Goal: Task Accomplishment & Management: Use online tool/utility

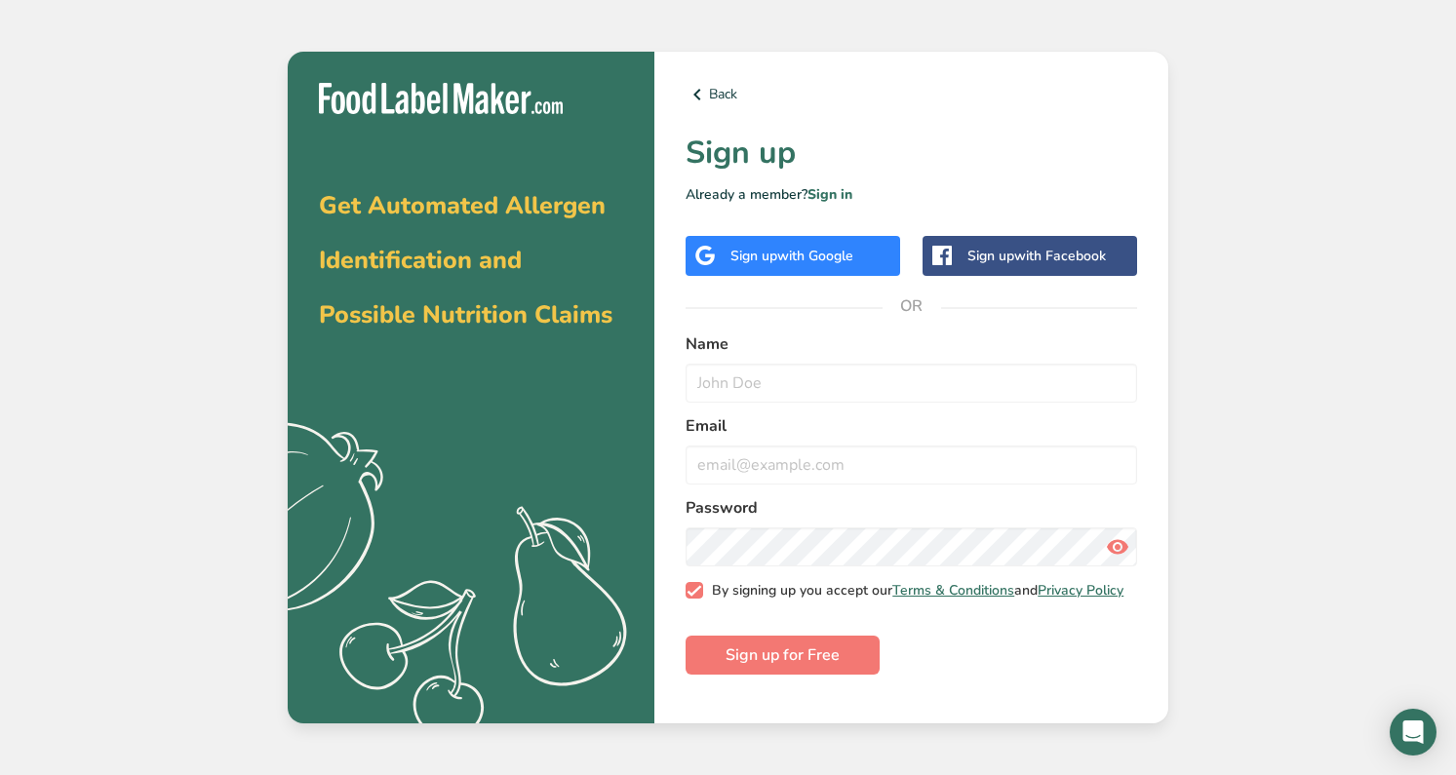
click at [690, 600] on span at bounding box center [695, 591] width 18 height 18
click at [690, 597] on input "By signing up you accept our Terms & Conditions and Privacy Policy" at bounding box center [692, 590] width 13 height 13
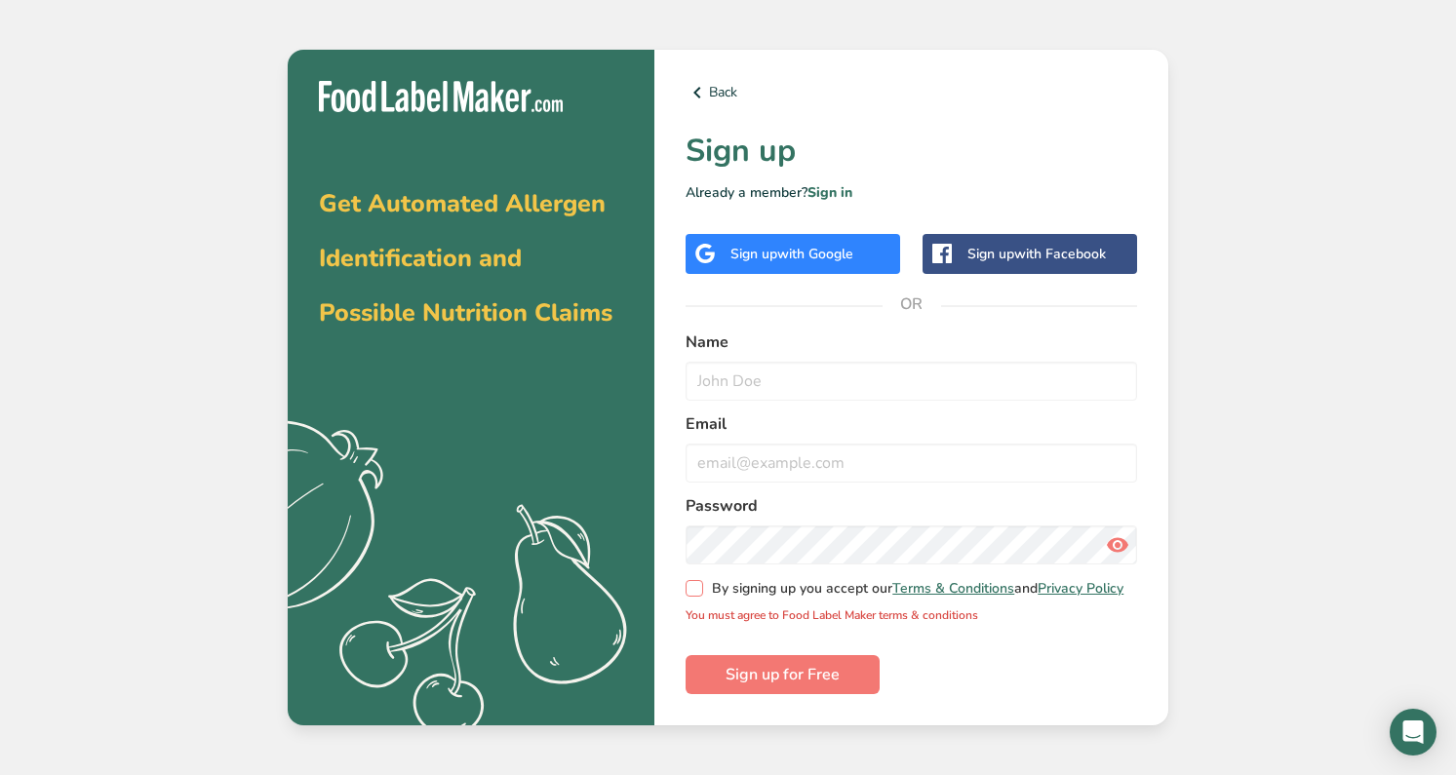
click at [699, 588] on span at bounding box center [695, 589] width 18 height 18
click at [698, 588] on input "By signing up you accept our Terms & Conditions and Privacy Policy" at bounding box center [692, 588] width 13 height 13
checkbox input "true"
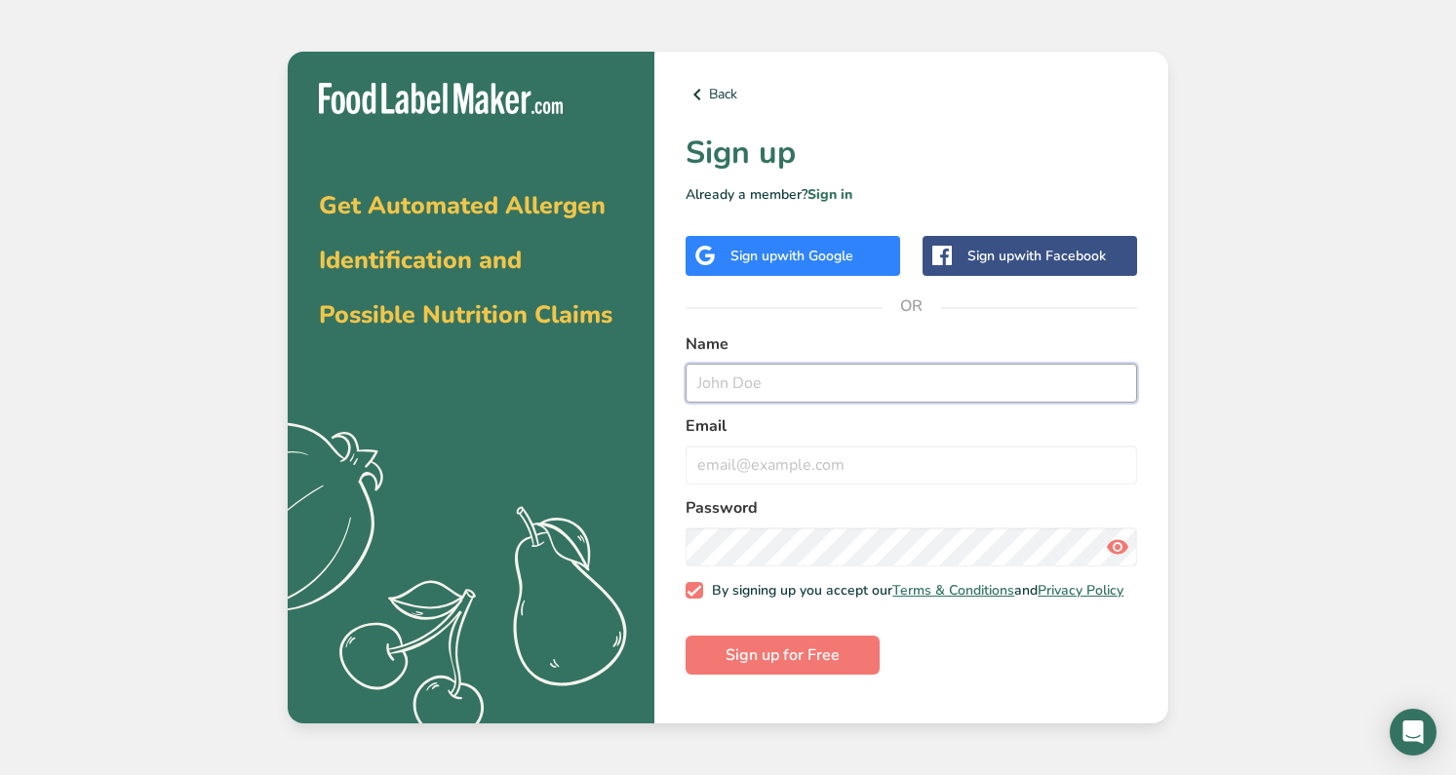
click at [795, 391] on input "text" at bounding box center [912, 383] width 452 height 39
type input "[PERSON_NAME]"
click at [766, 469] on input "email" at bounding box center [912, 465] width 452 height 39
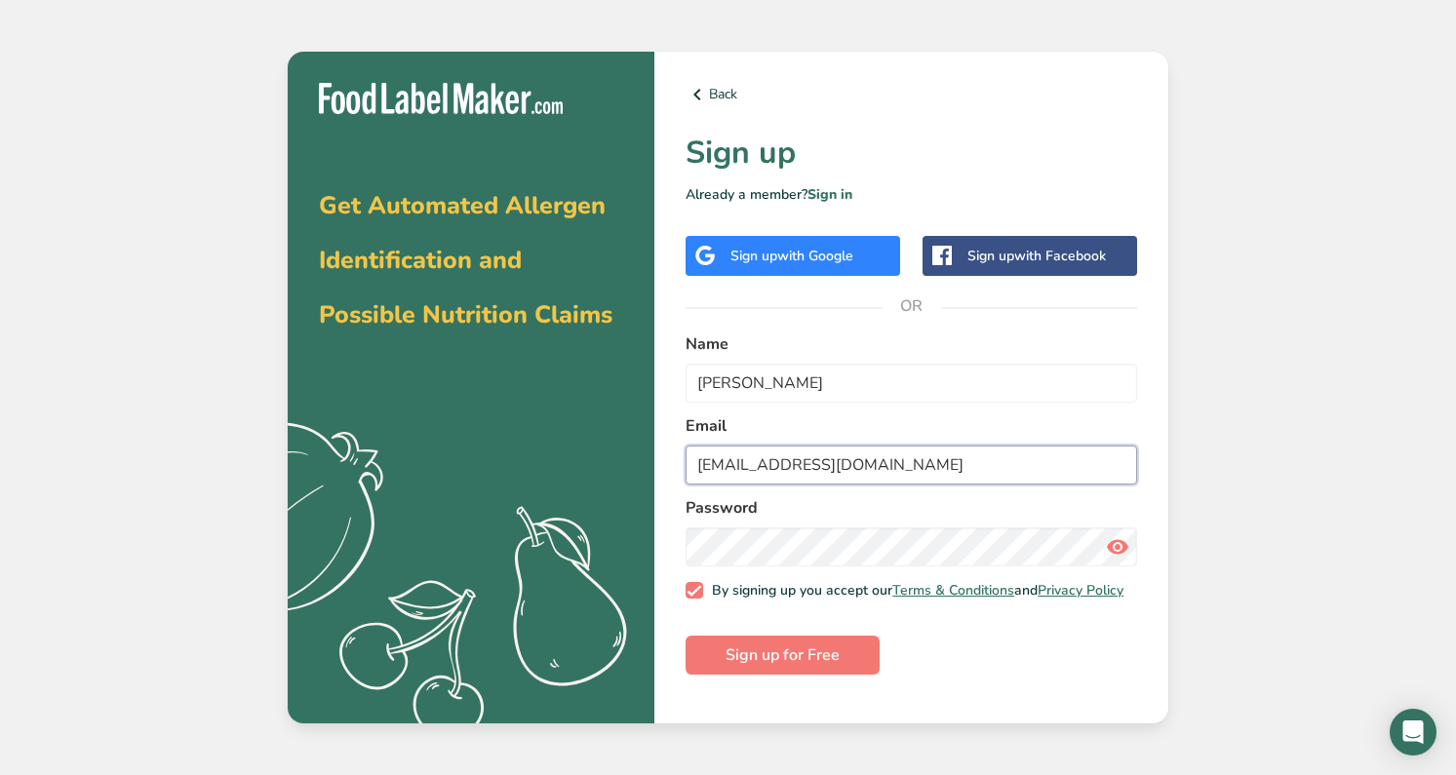
type input "[EMAIL_ADDRESS][DOMAIN_NAME]"
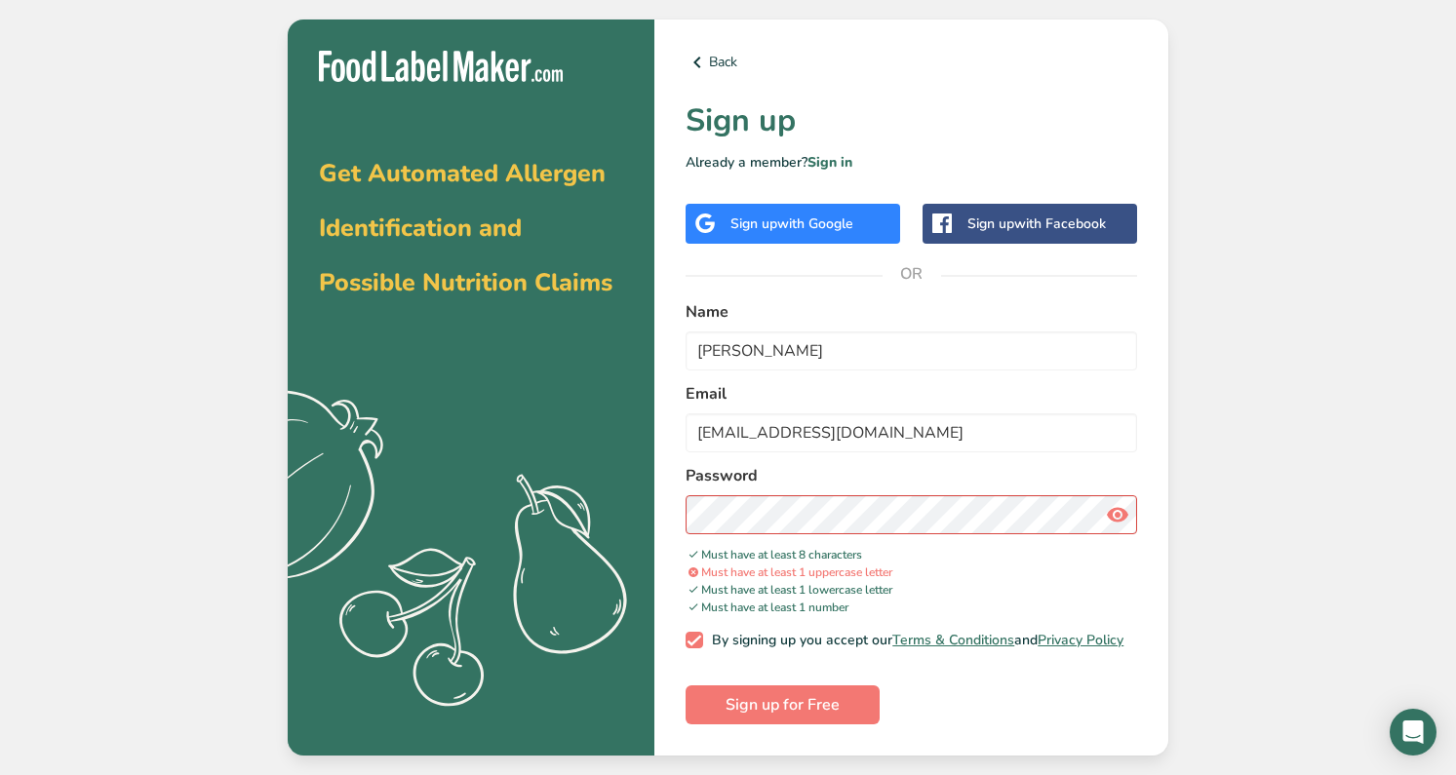
click at [892, 565] on span "Must have at least 1 uppercase letter" at bounding box center [789, 573] width 207 height 16
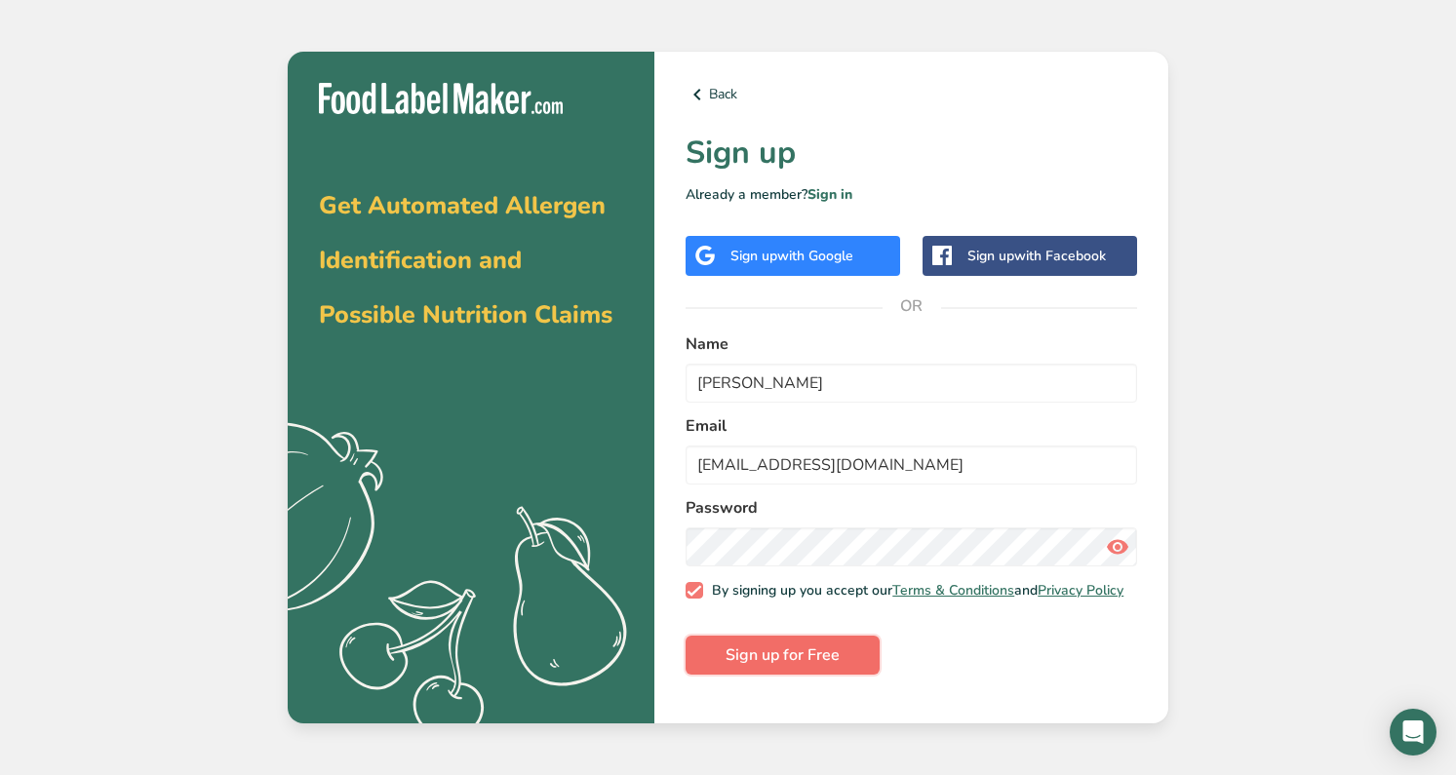
click at [796, 667] on span "Sign up for Free" at bounding box center [783, 655] width 114 height 23
click at [840, 192] on link "Sign in" at bounding box center [830, 194] width 45 height 19
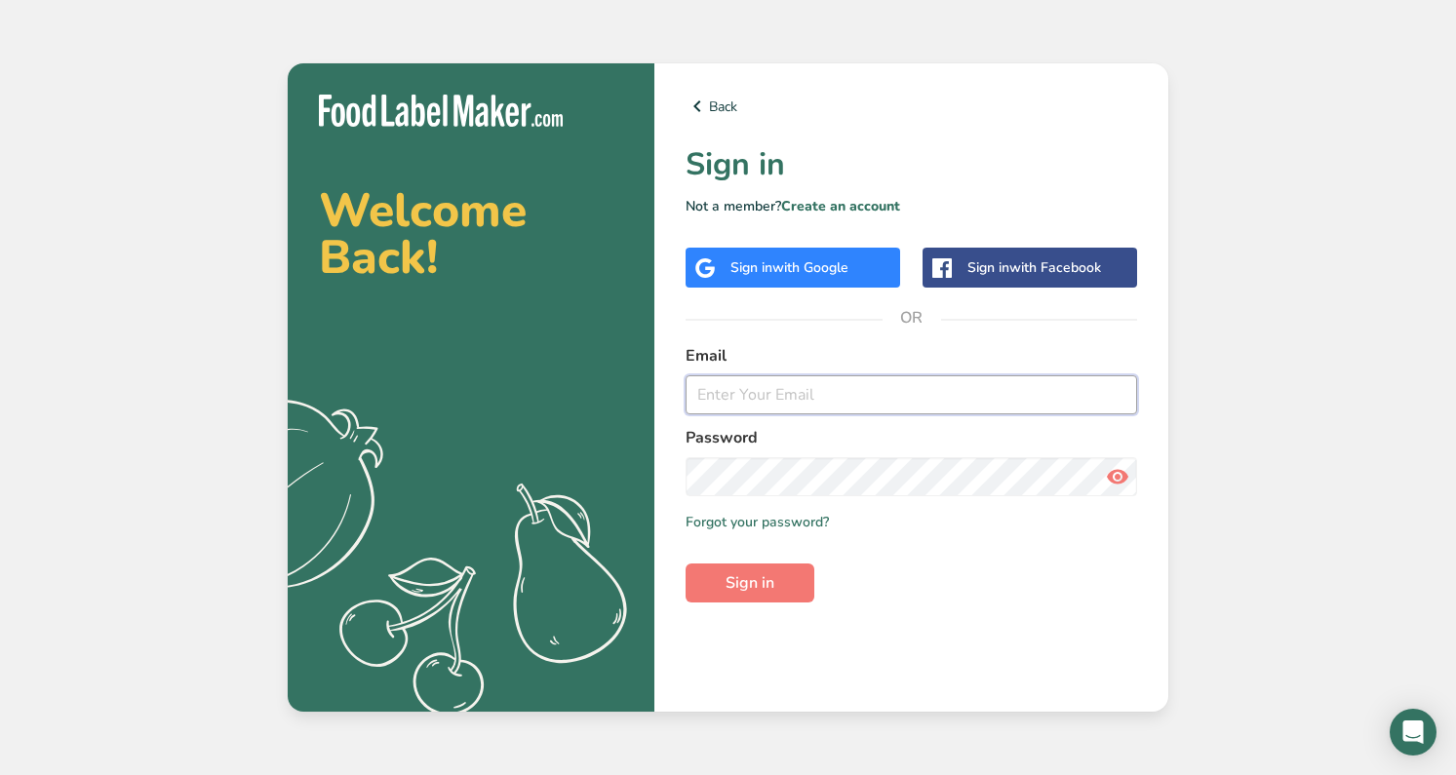
click at [889, 386] on input "email" at bounding box center [912, 394] width 452 height 39
type input "[EMAIL_ADDRESS][DOMAIN_NAME]"
click at [686, 564] on button "Sign in" at bounding box center [750, 583] width 129 height 39
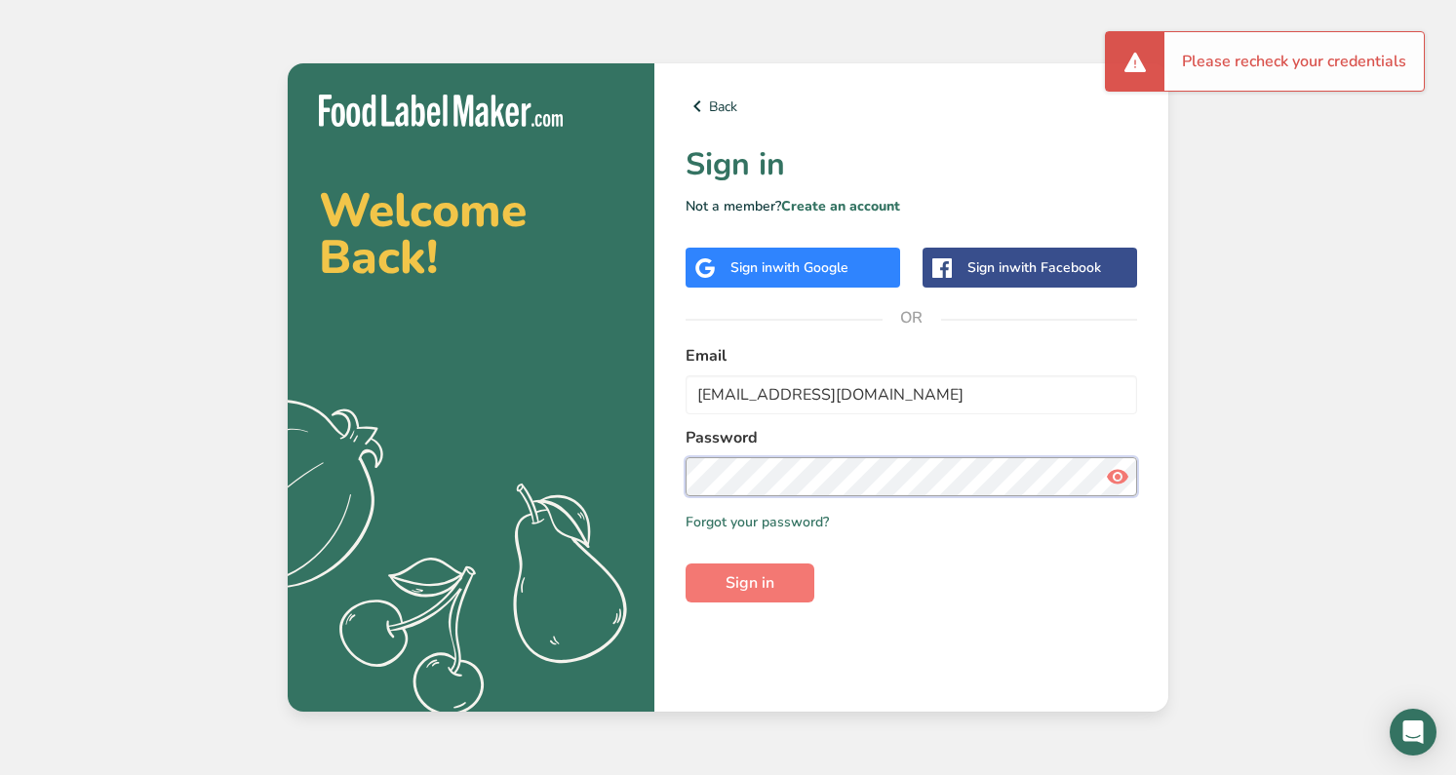
click at [686, 564] on button "Sign in" at bounding box center [750, 583] width 129 height 39
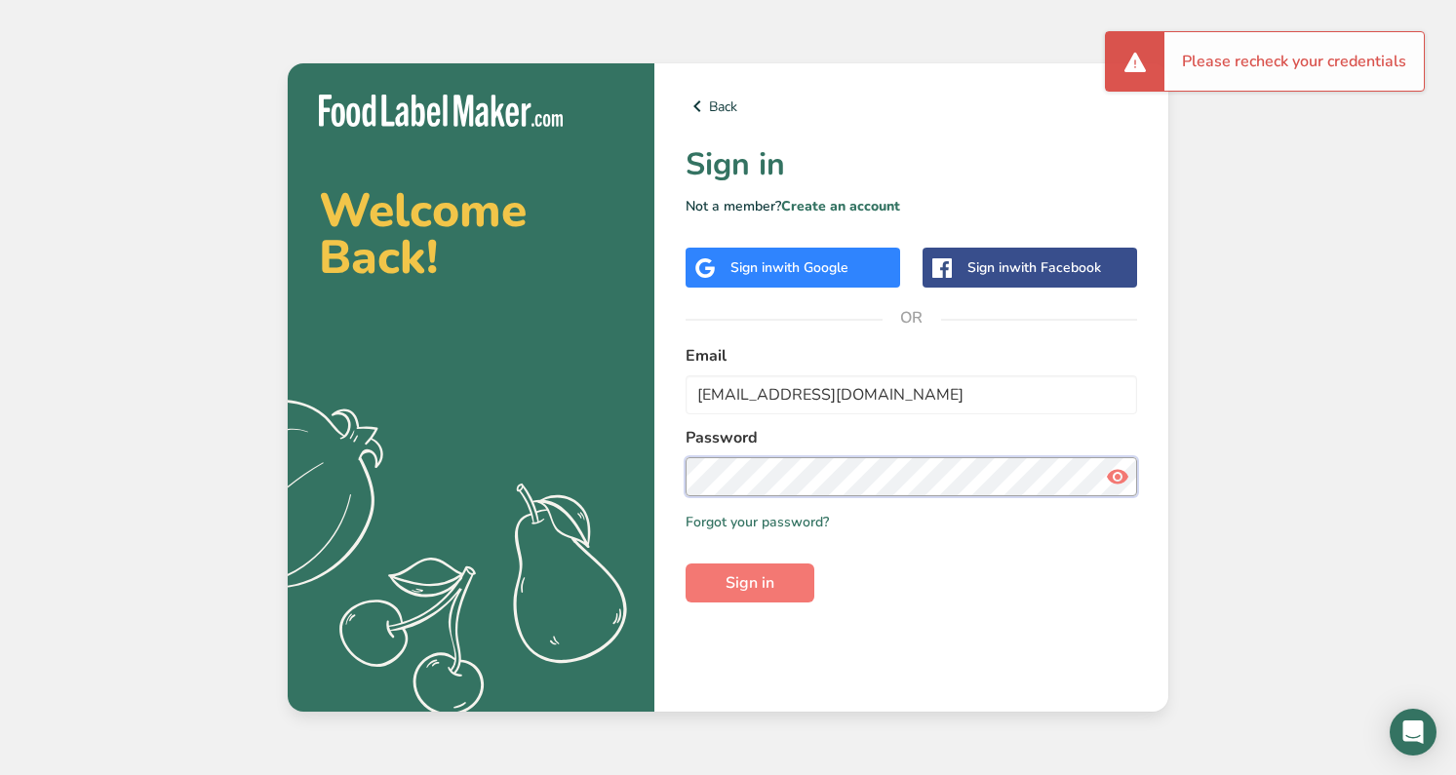
click at [686, 564] on button "Sign in" at bounding box center [750, 583] width 129 height 39
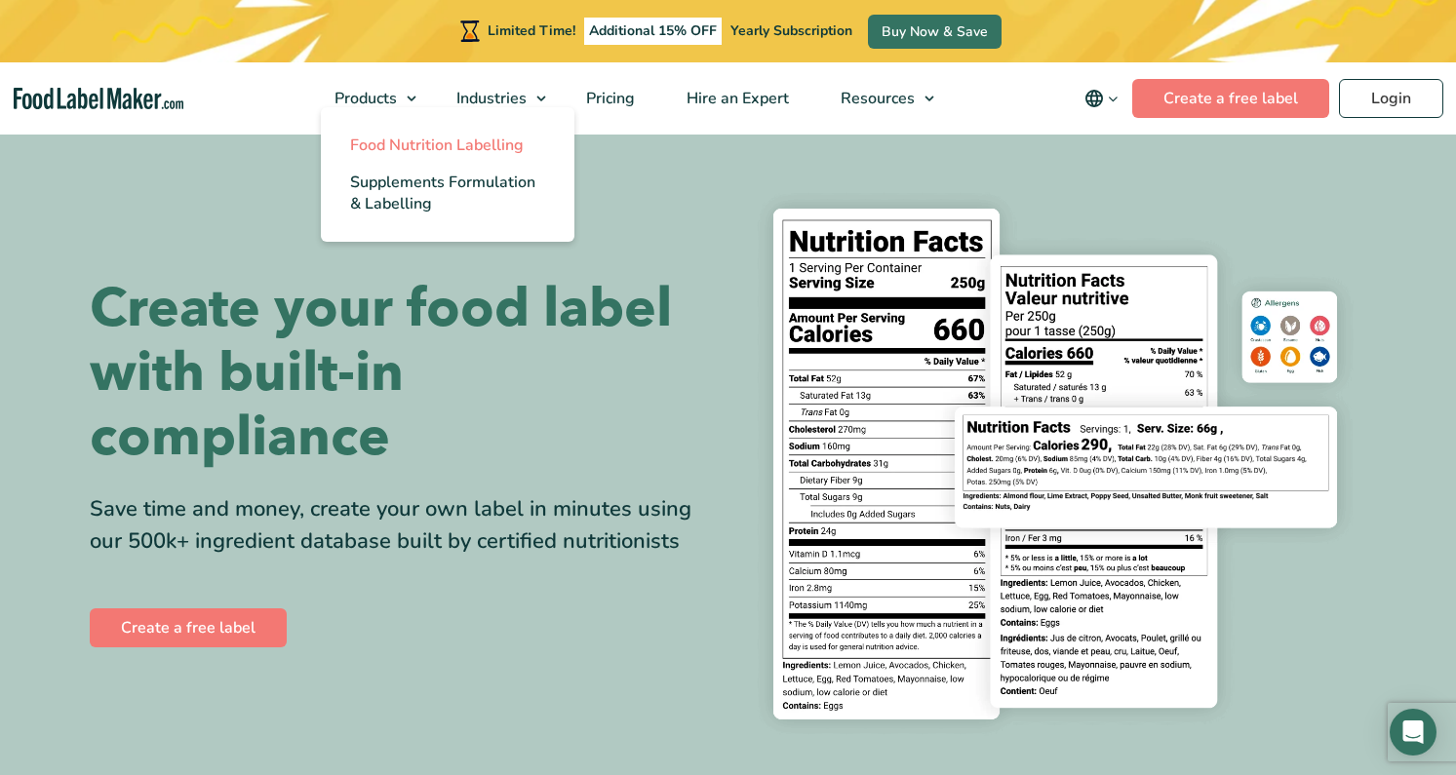
click at [419, 149] on span "Food Nutrition Labelling" at bounding box center [437, 145] width 174 height 21
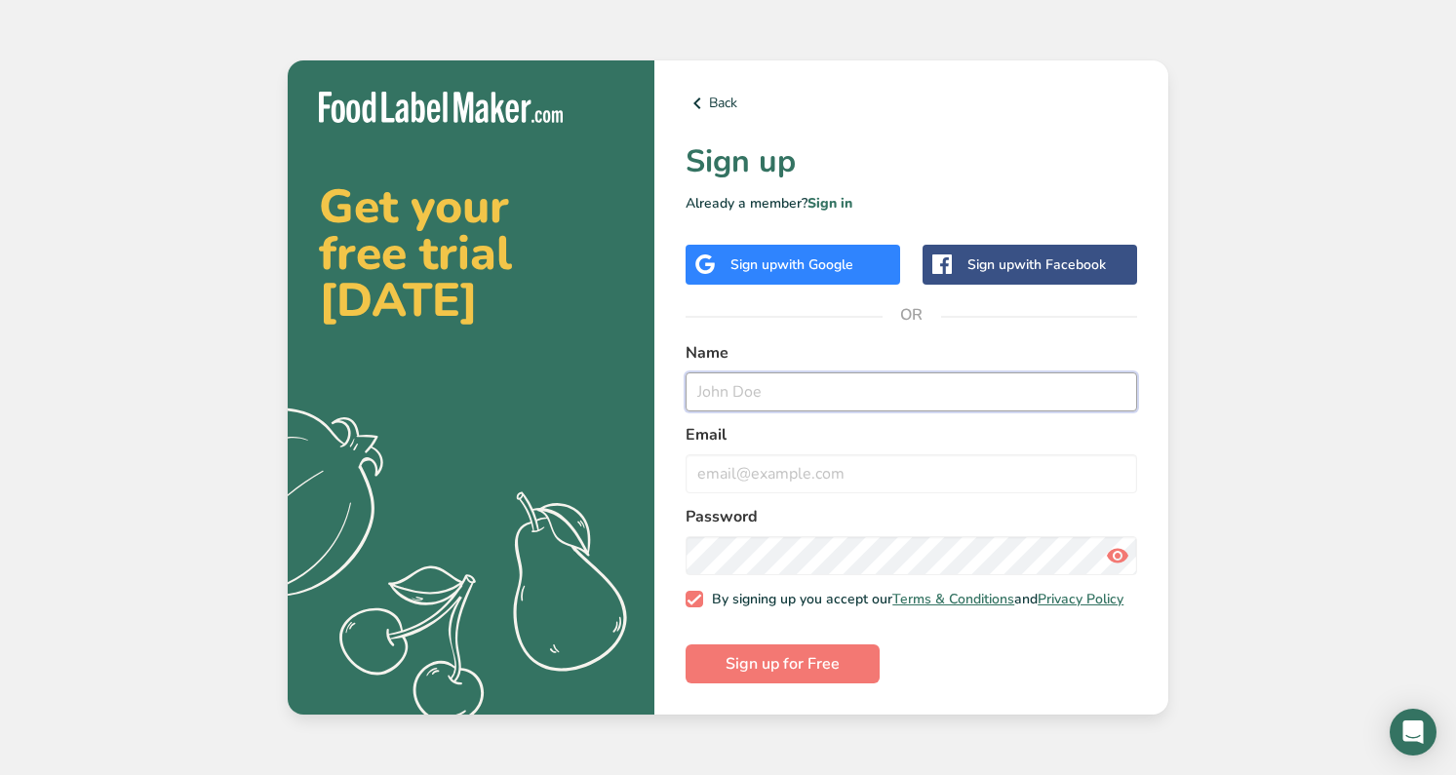
click at [780, 391] on input "text" at bounding box center [912, 392] width 452 height 39
type input "Andy"
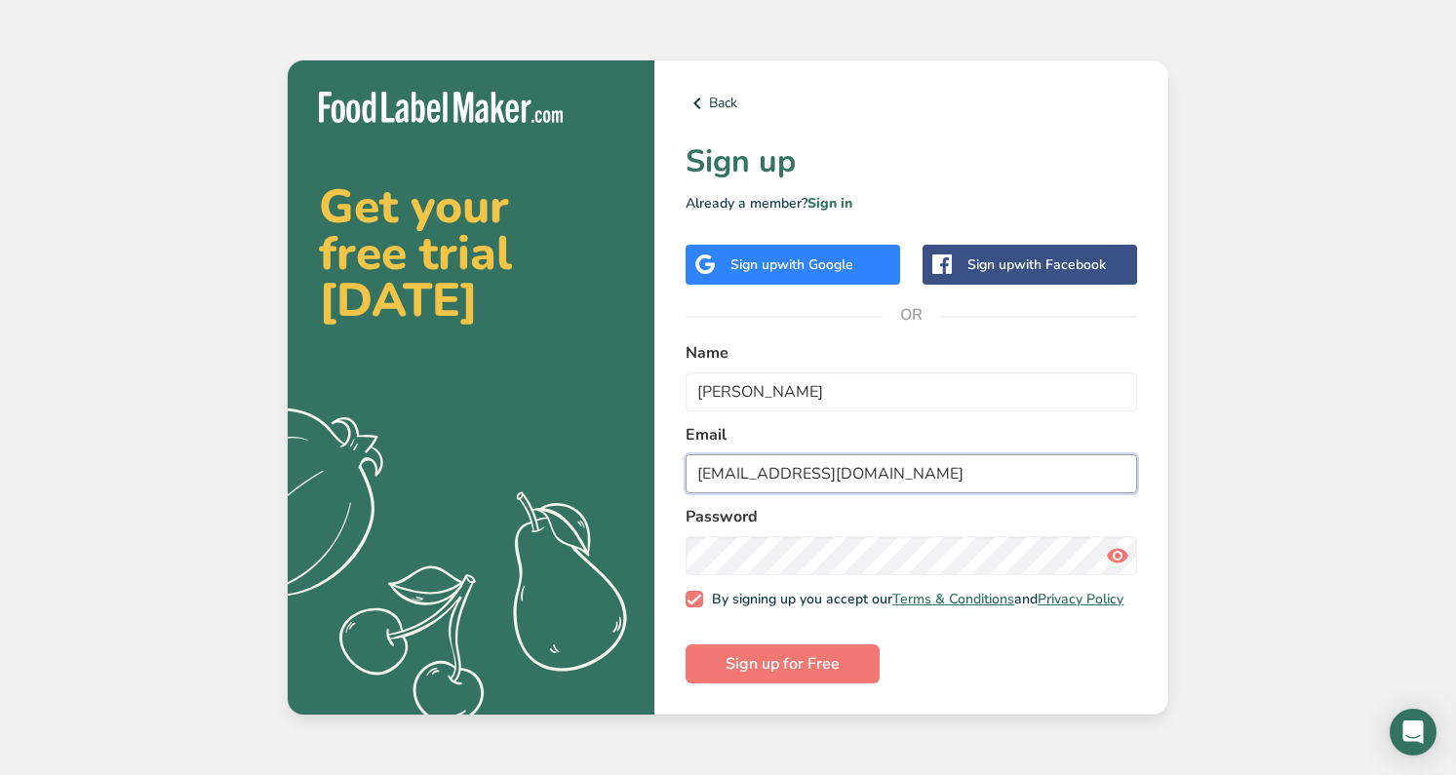
type input "theandydavenport@gmail.com"
click at [686, 645] on button "Sign up for Free" at bounding box center [783, 664] width 194 height 39
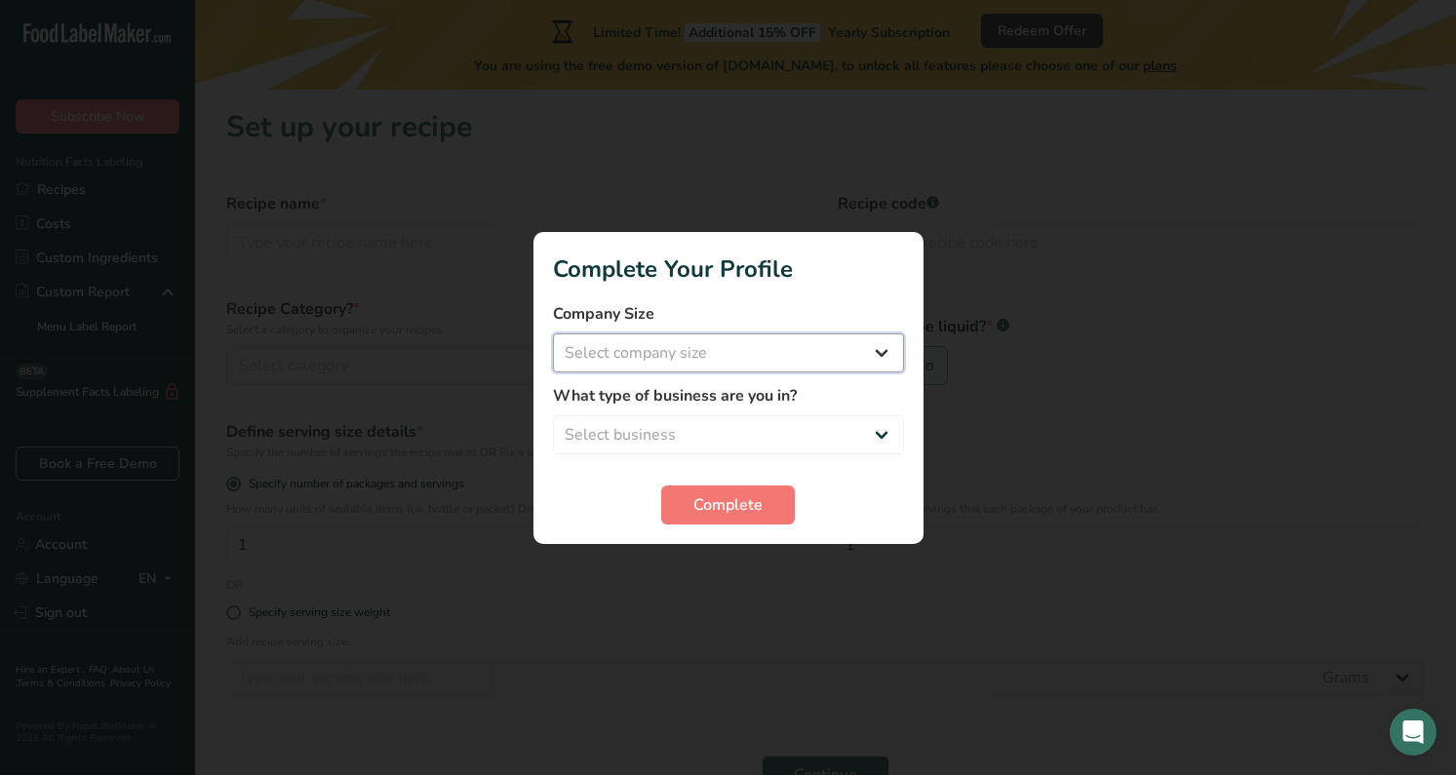
click at [788, 353] on select "Select company size Fewer than 10 Employees 10 to 50 Employees 51 to 500 Employ…" at bounding box center [728, 353] width 351 height 39
select select "1"
click at [553, 334] on select "Select company size Fewer than 10 Employees 10 to 50 Employees 51 to 500 Employ…" at bounding box center [728, 353] width 351 height 39
click at [778, 426] on select "Select business Packaged Food Manufacturer Restaurant & Cafe Bakery Meal Plans …" at bounding box center [728, 434] width 351 height 39
select select "3"
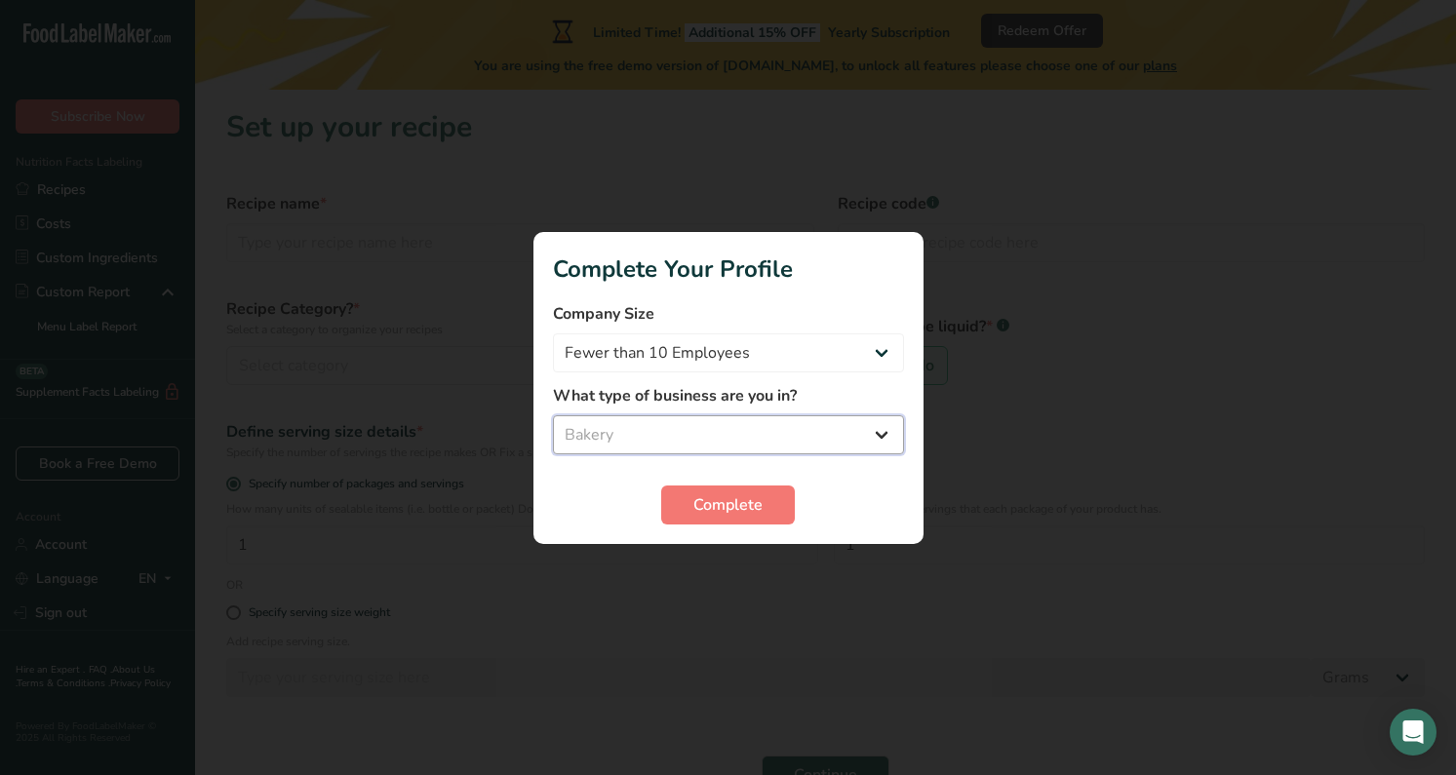
click at [553, 415] on select "Select business Packaged Food Manufacturer Restaurant & Cafe Bakery Meal Plans …" at bounding box center [728, 434] width 351 height 39
click at [745, 498] on span "Complete" at bounding box center [727, 504] width 69 height 23
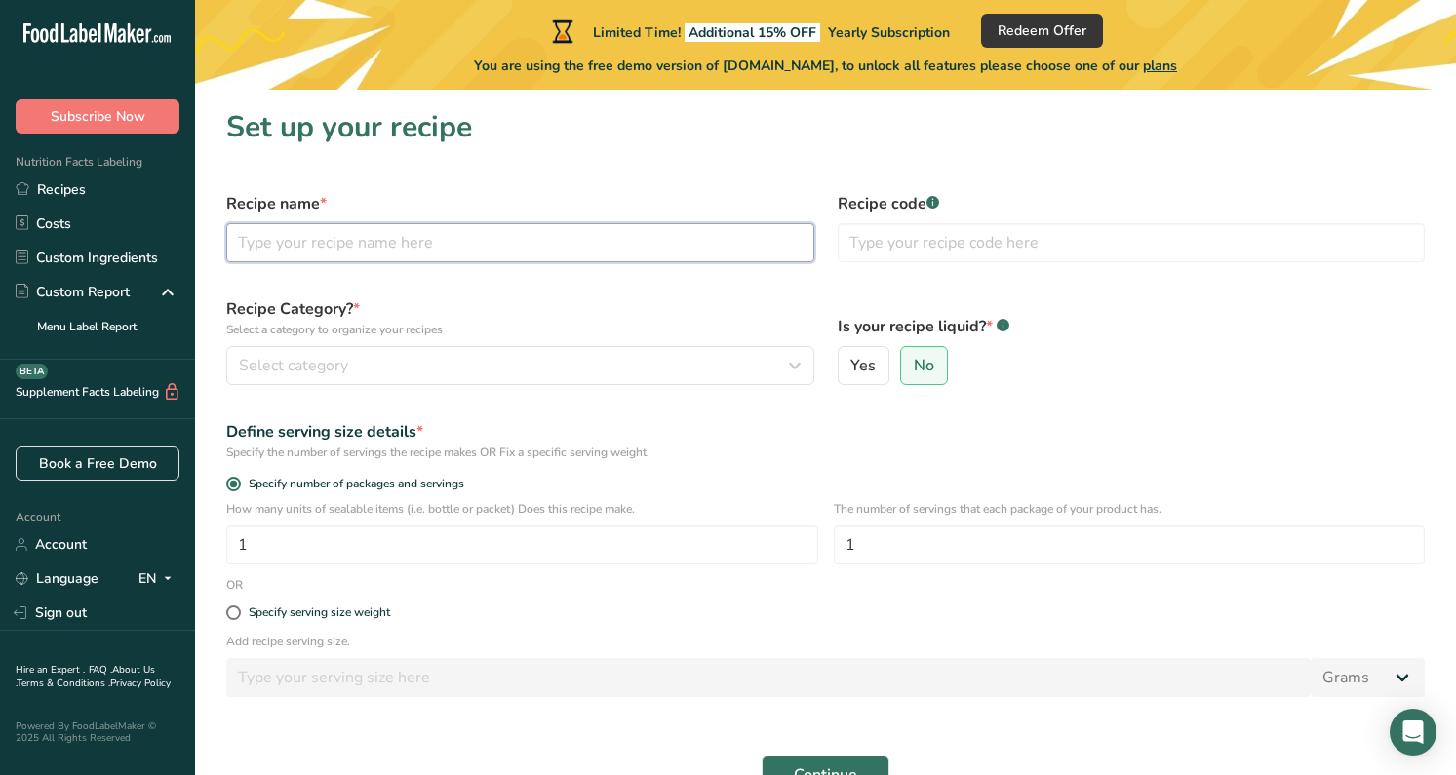
click at [410, 244] on input "text" at bounding box center [520, 242] width 588 height 39
type input "Celebration Crispy Cake Kit"
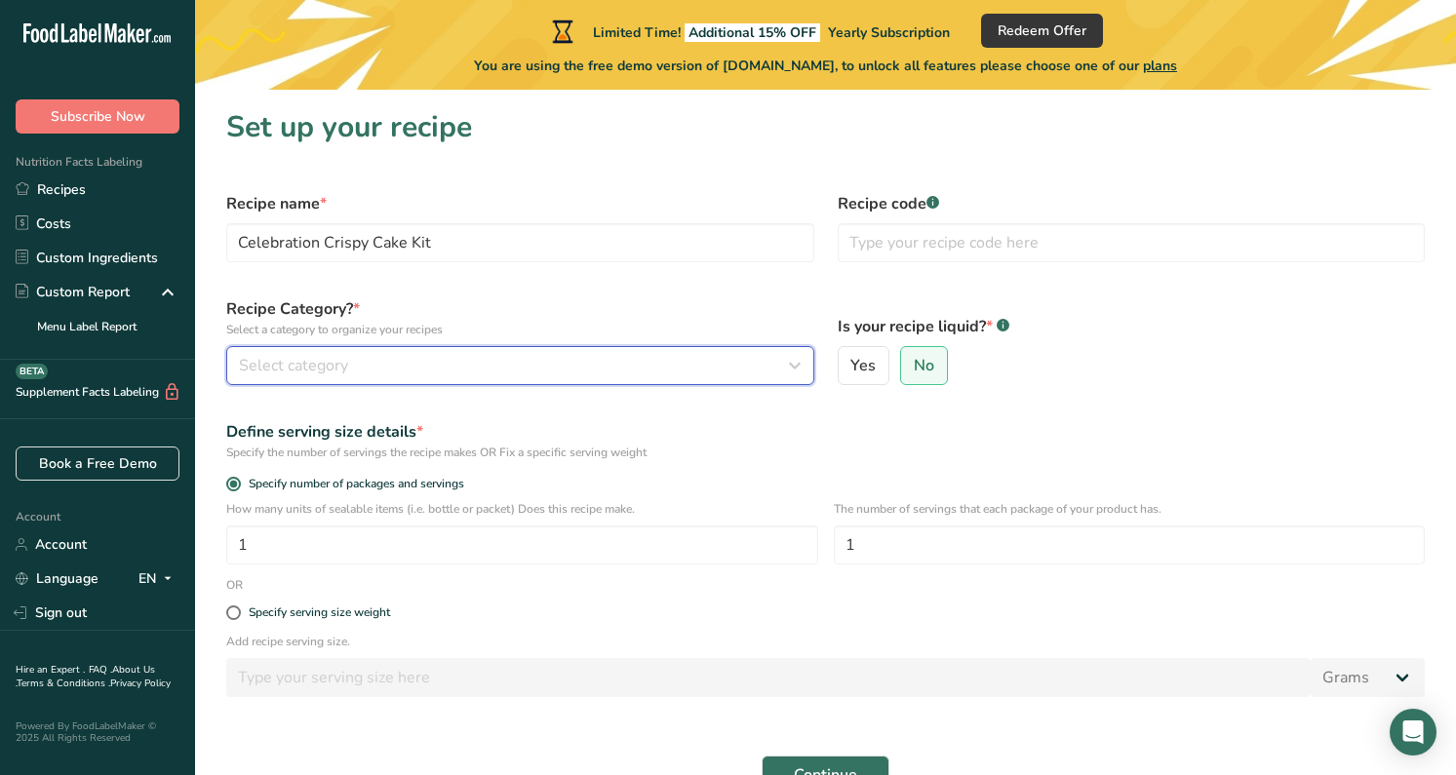
click at [452, 355] on div "Select category" at bounding box center [514, 365] width 551 height 23
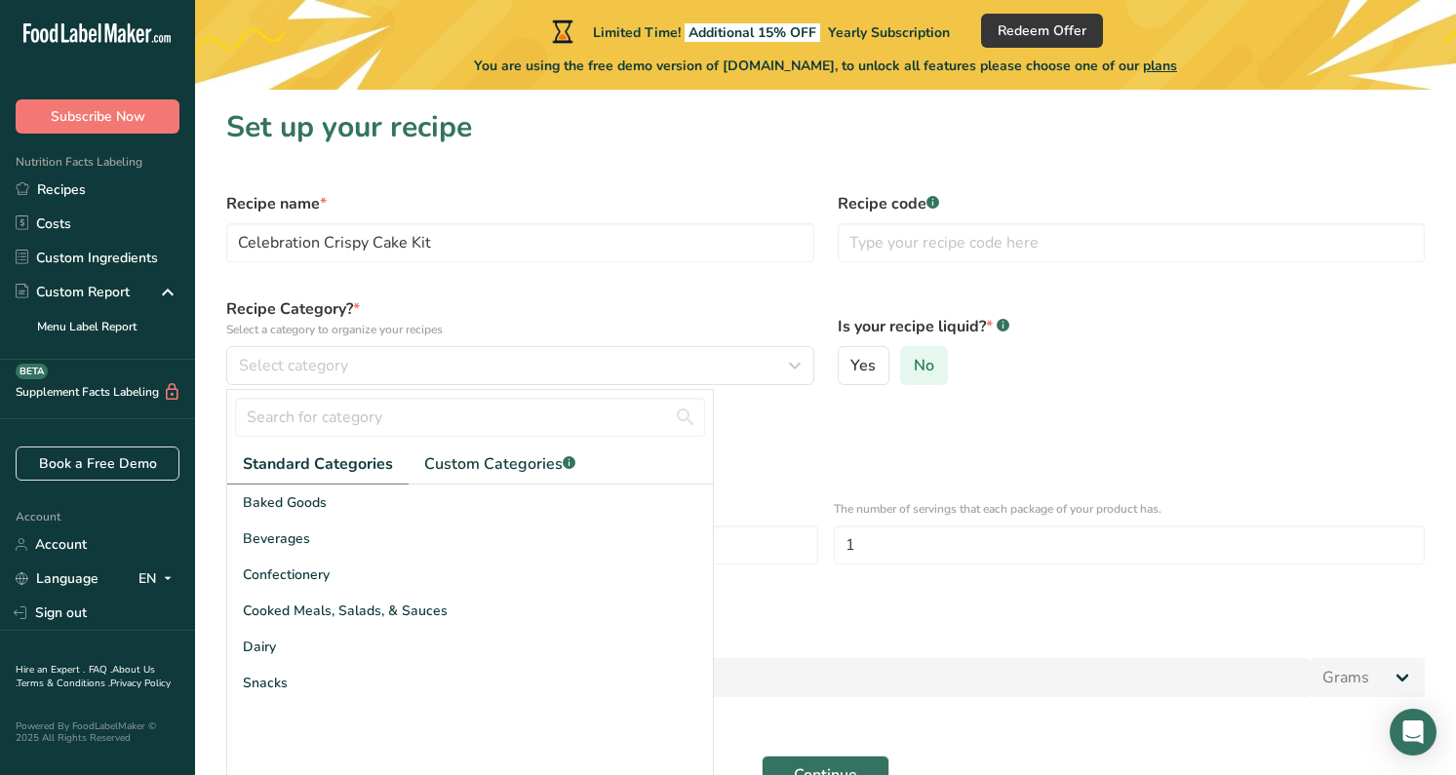
click at [933, 371] on label "No" at bounding box center [924, 365] width 48 height 39
click at [914, 371] on input "No" at bounding box center [907, 366] width 13 height 13
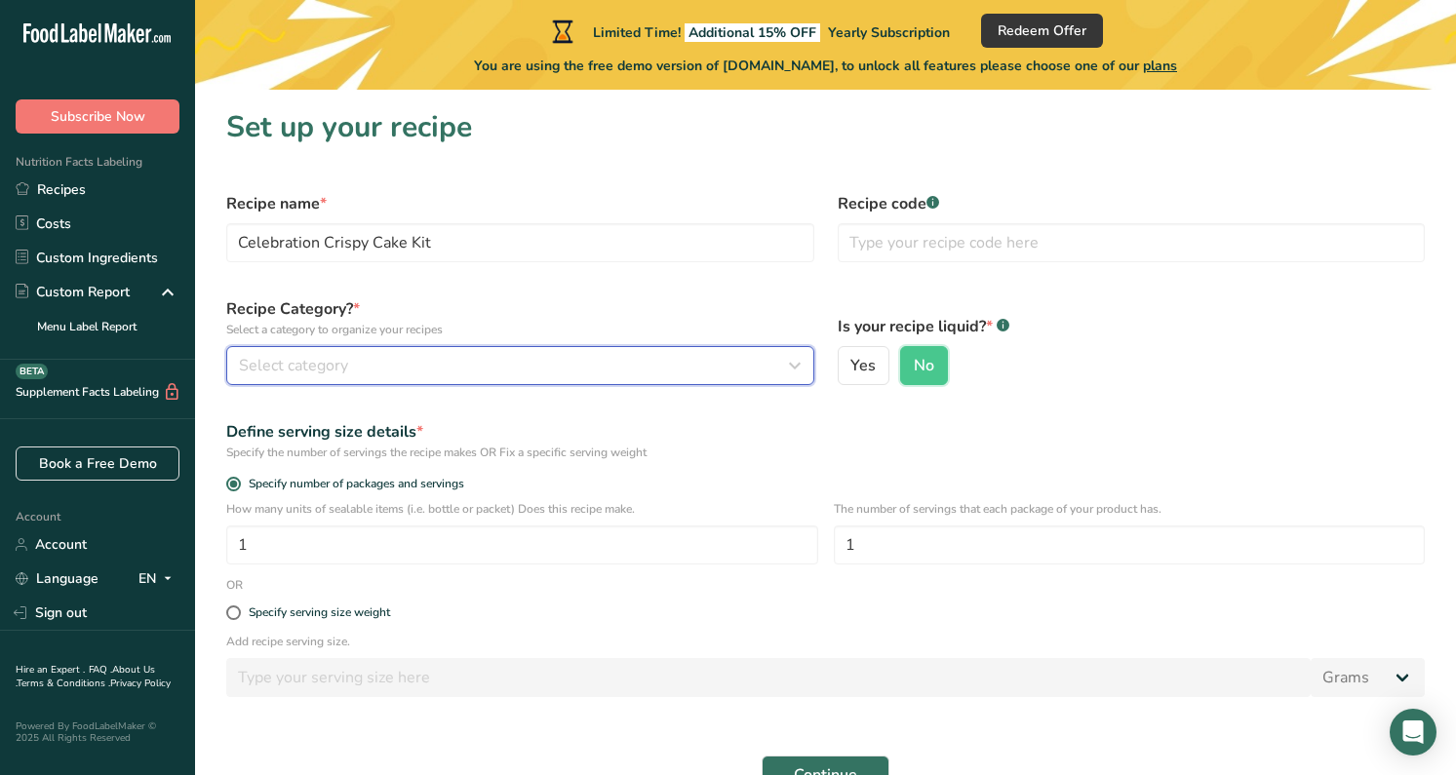
click at [404, 372] on div "Select category" at bounding box center [514, 365] width 551 height 23
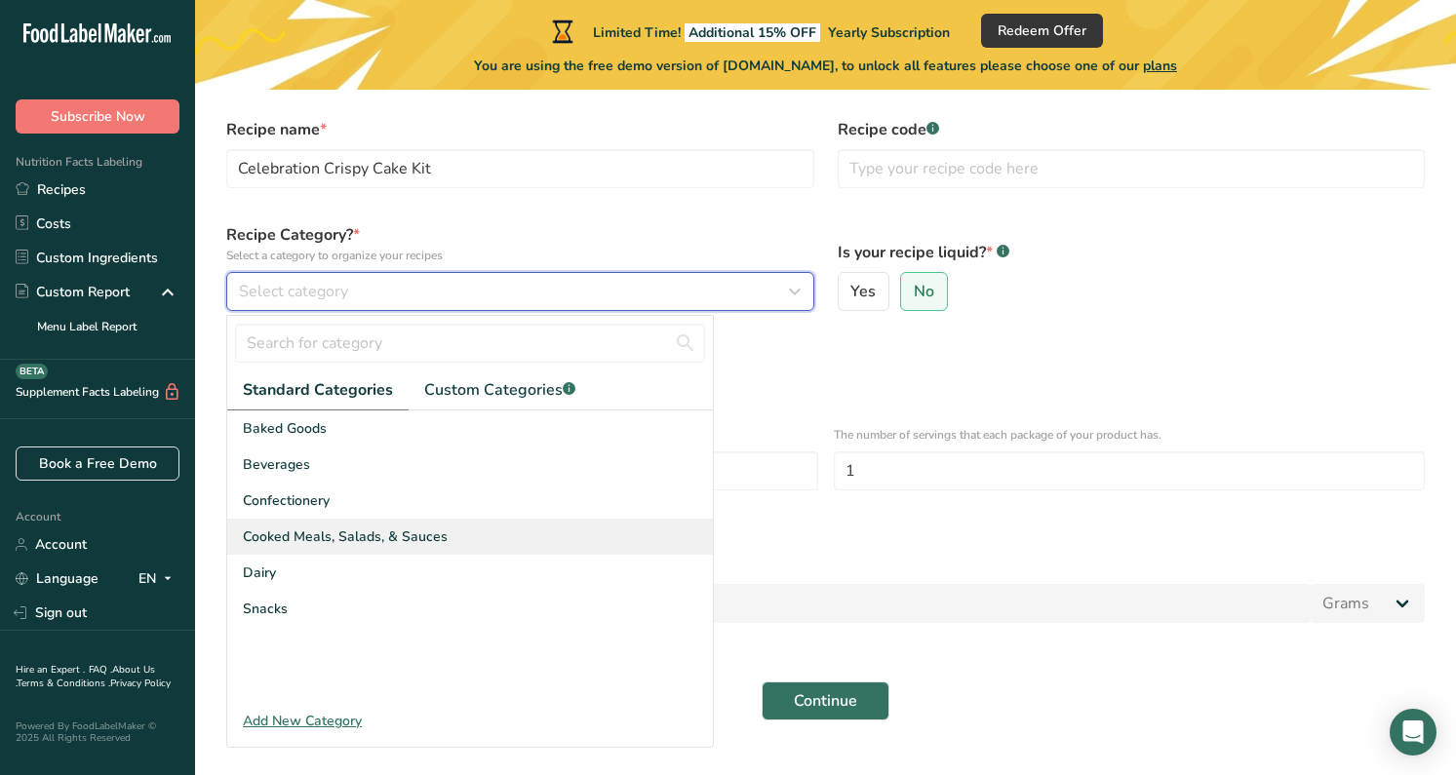
scroll to position [113, 0]
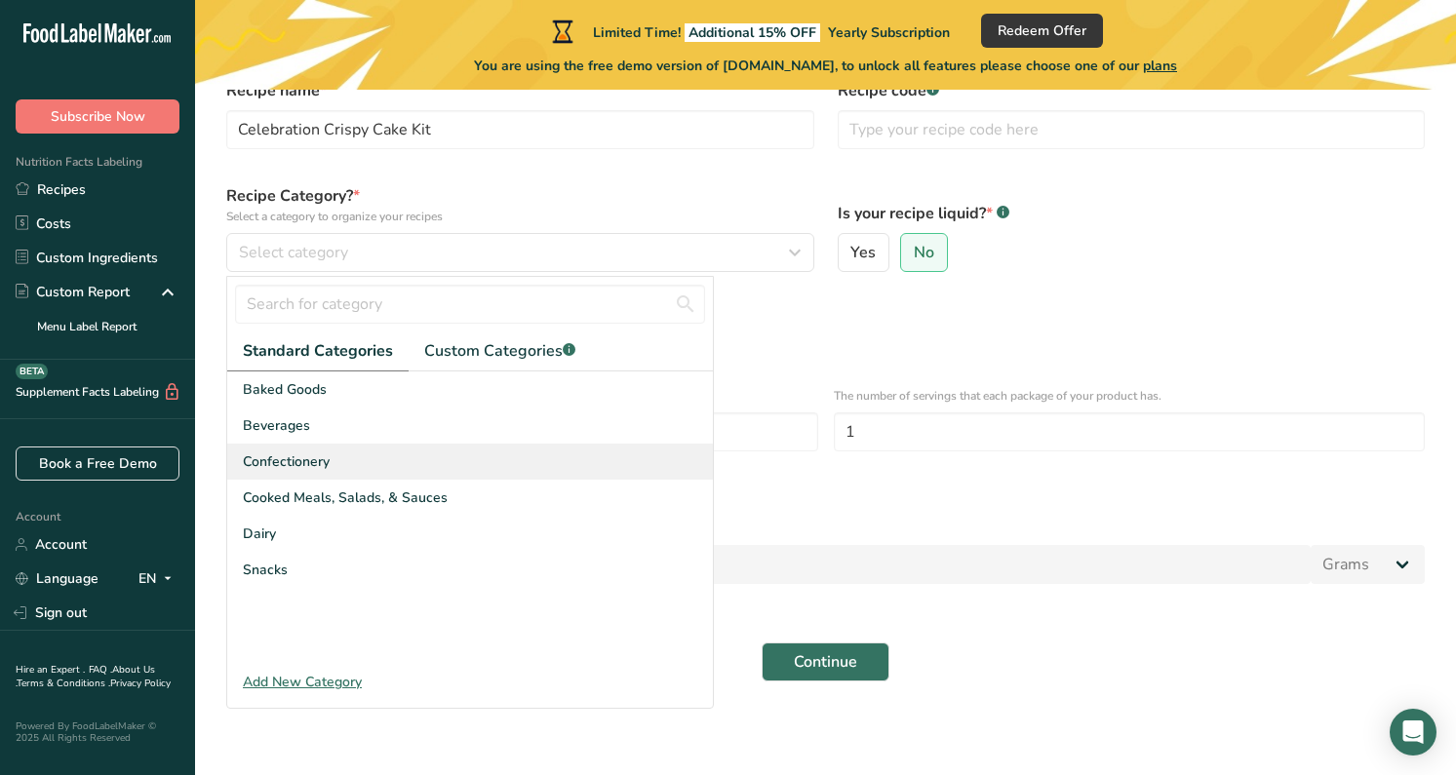
click at [317, 451] on div "Confectionery" at bounding box center [470, 462] width 486 height 36
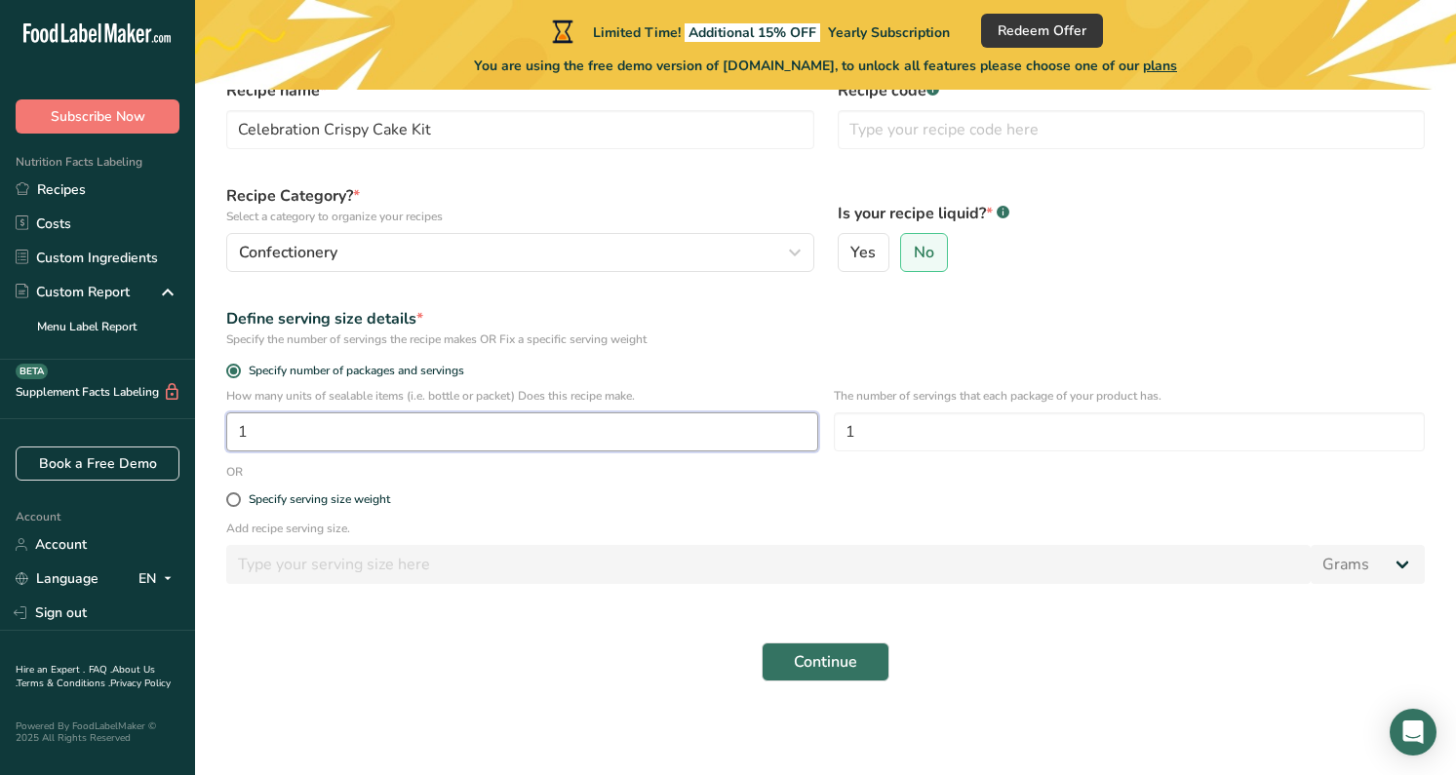
click at [300, 440] on input "1" at bounding box center [522, 432] width 592 height 39
type input "20"
click at [847, 663] on span "Continue" at bounding box center [825, 661] width 63 height 23
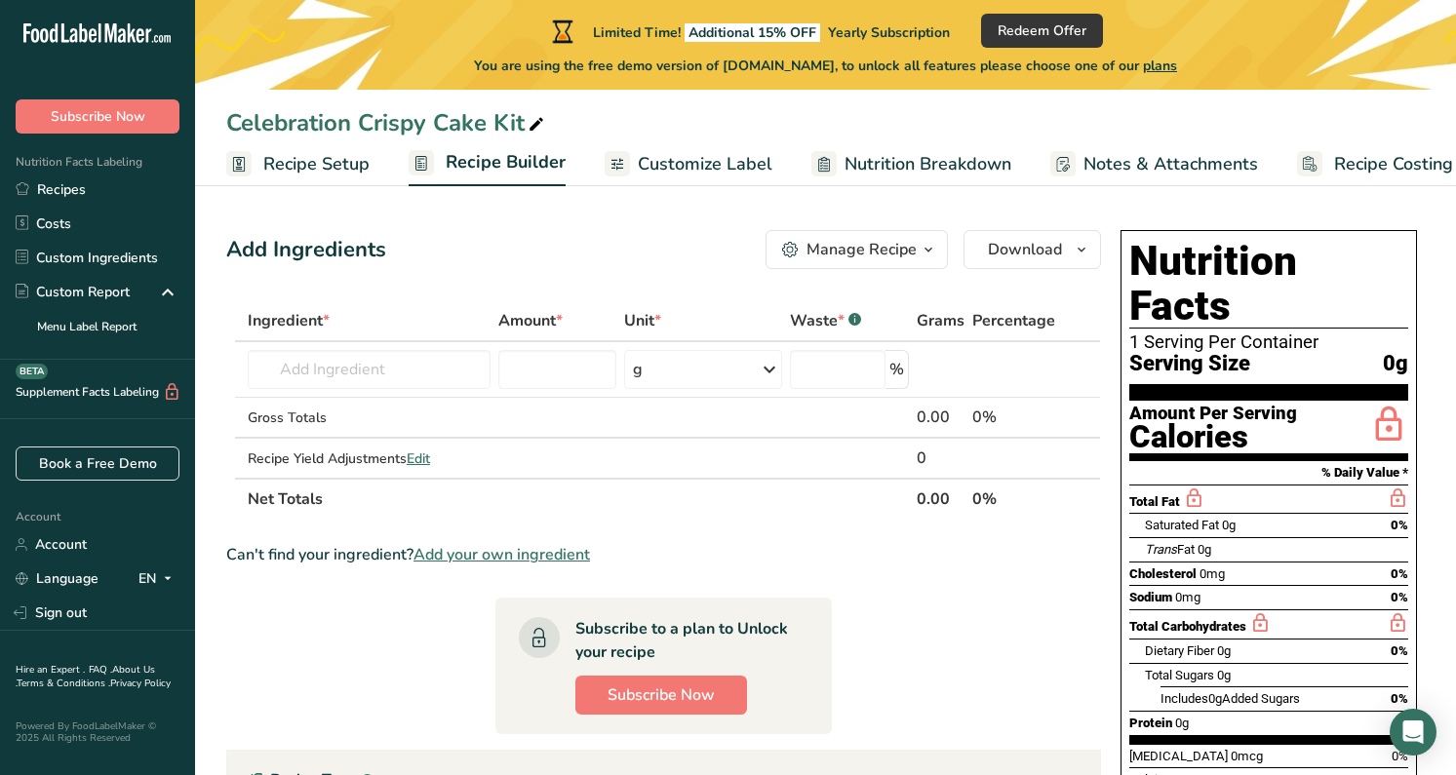
click at [720, 160] on span "Customize Label" at bounding box center [705, 164] width 135 height 26
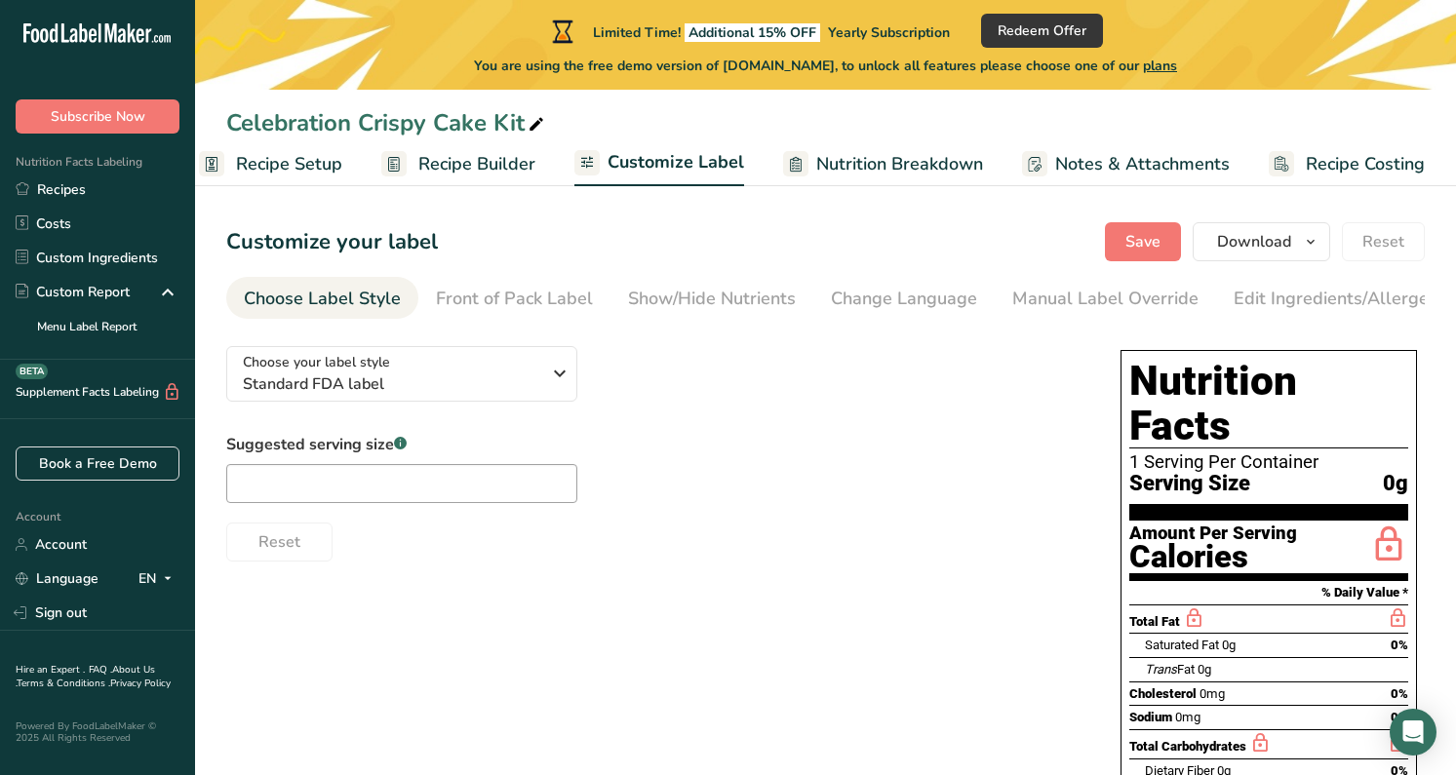
click at [464, 151] on span "Recipe Builder" at bounding box center [476, 164] width 117 height 26
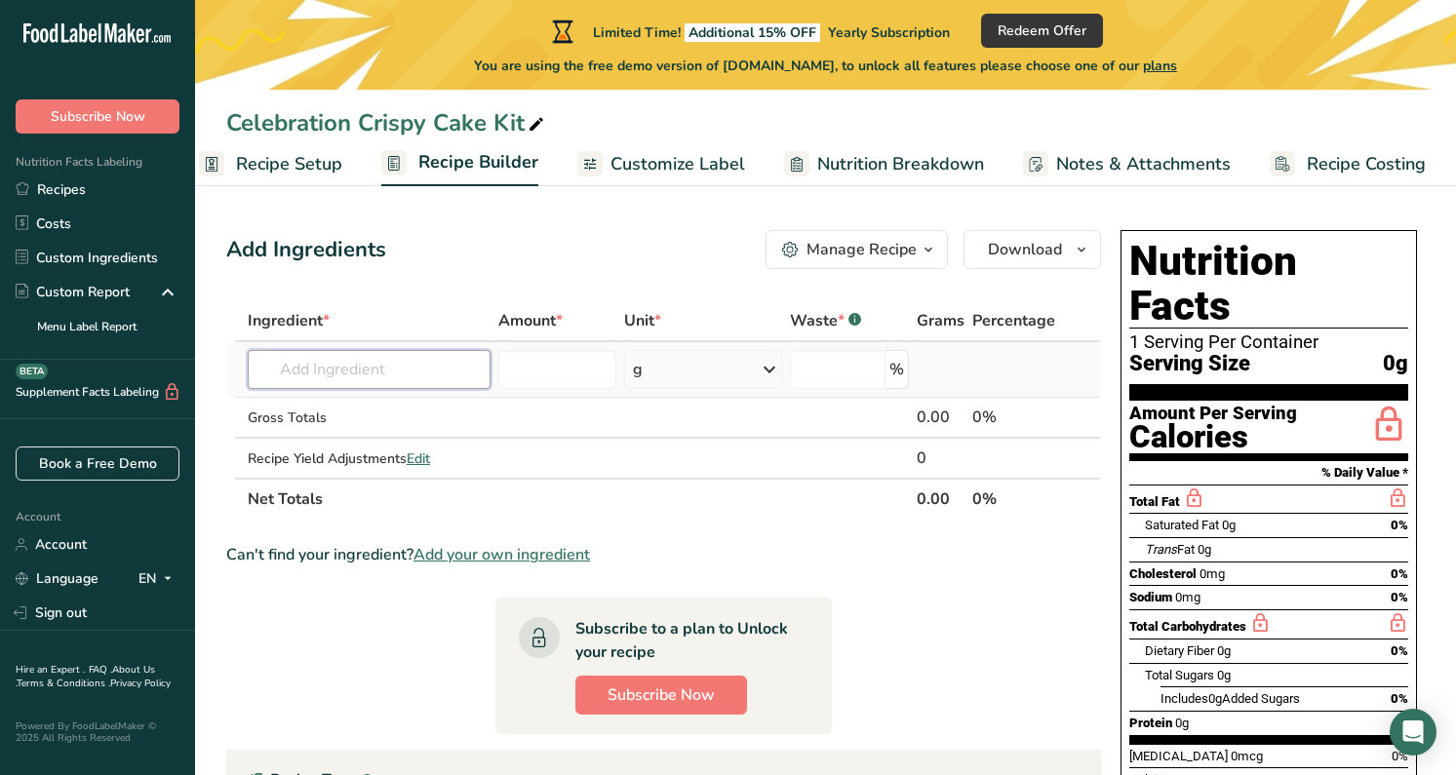
click at [362, 372] on input "text" at bounding box center [369, 369] width 243 height 39
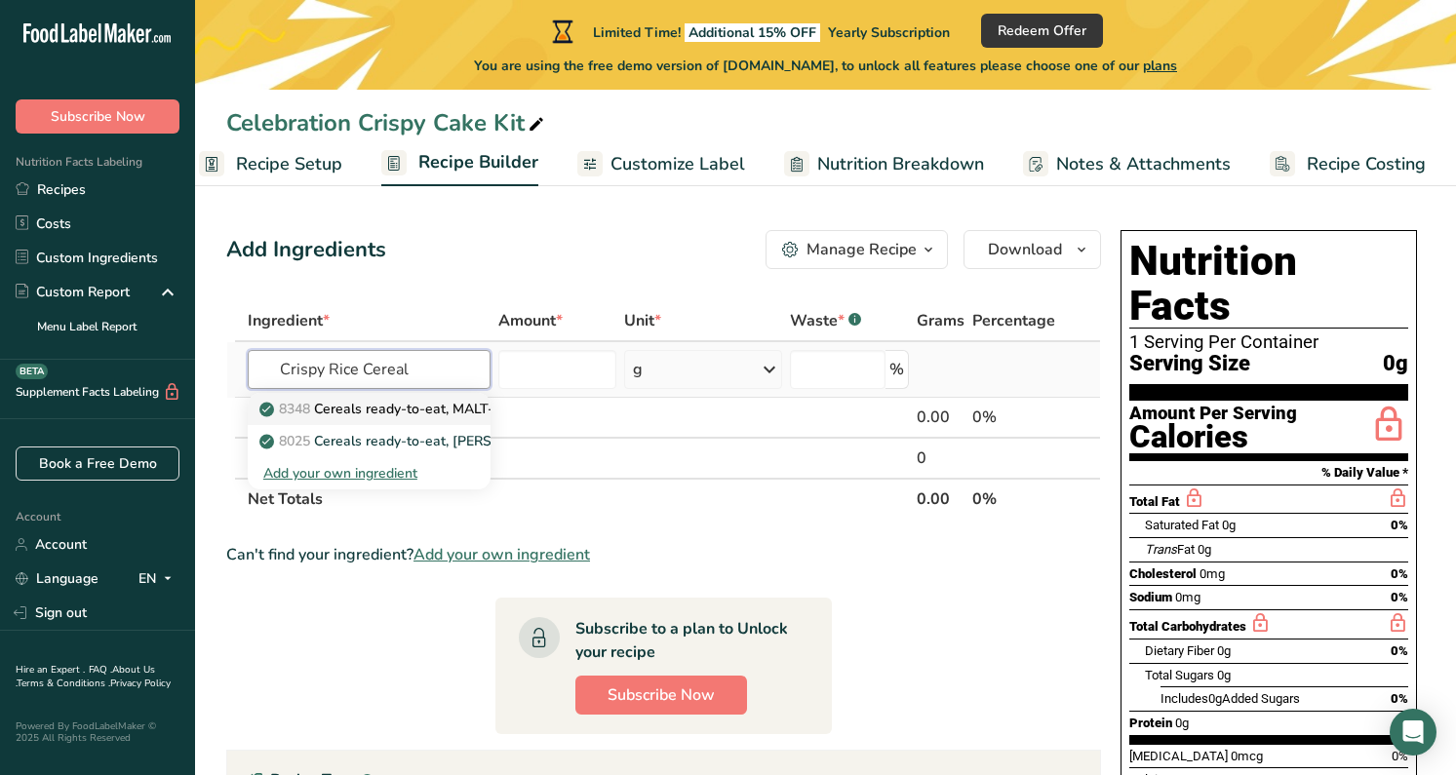
type input "Crispy Rice Cereal"
click at [423, 405] on p "8348 Cereals ready-to-eat, MALT-O-MEAL, Crispy Rice" at bounding box center [442, 409] width 359 height 20
type input "Cereals ready-to-eat, MALT-O-MEAL, Crispy Rice"
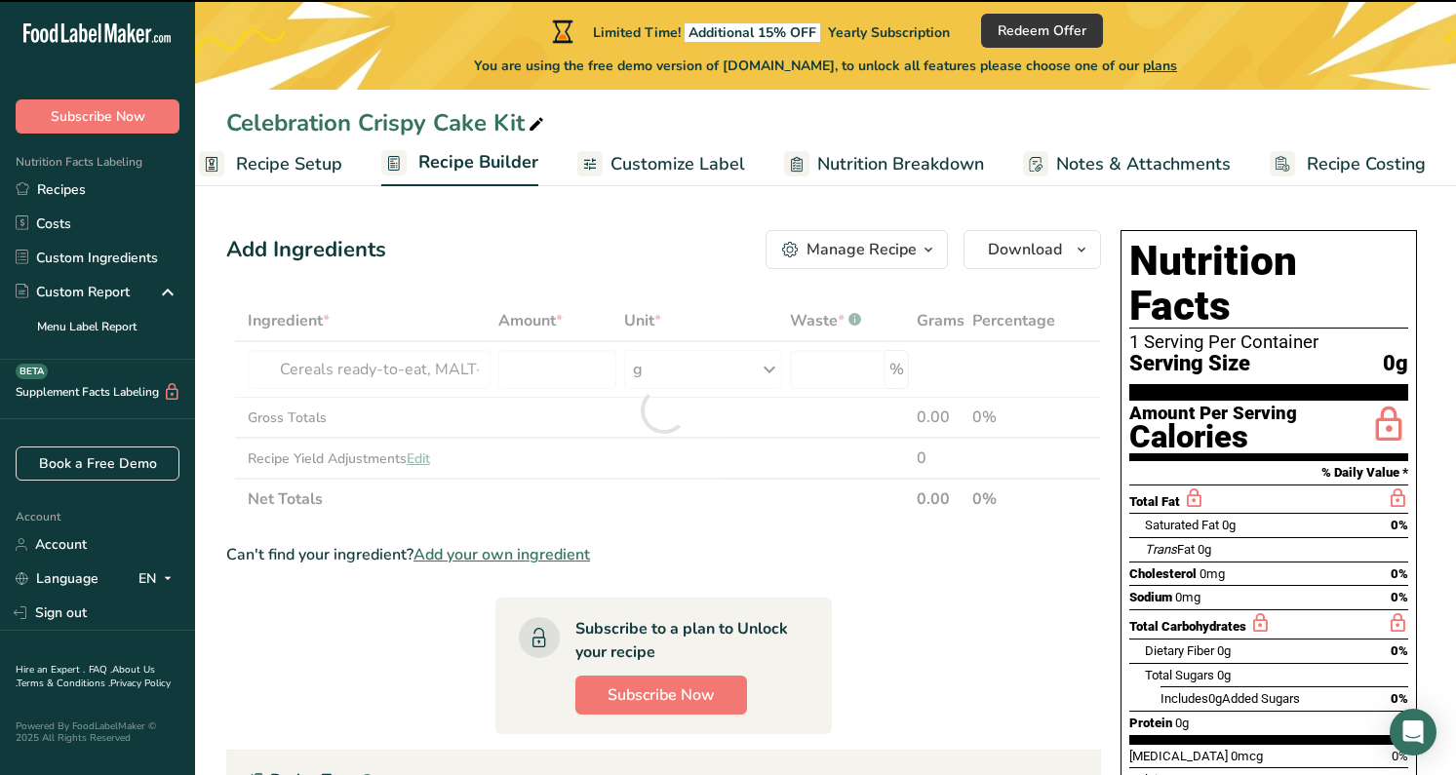
type input "0"
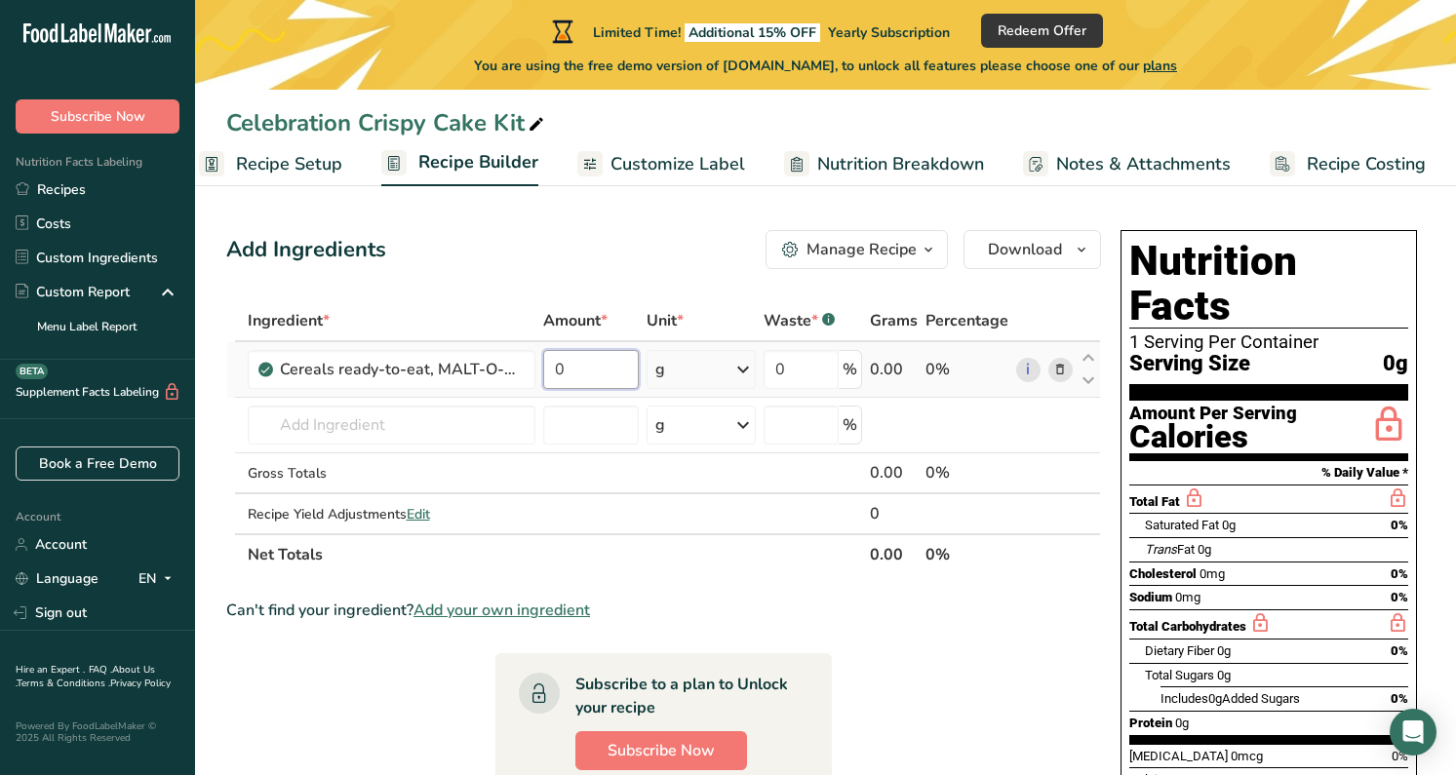
click at [599, 370] on input "0" at bounding box center [591, 369] width 96 height 39
click at [696, 371] on div "Ingredient * Amount * Unit * Waste * .a-a{fill:#347362;}.b-a{fill:#fff;} Grams …" at bounding box center [663, 437] width 875 height 275
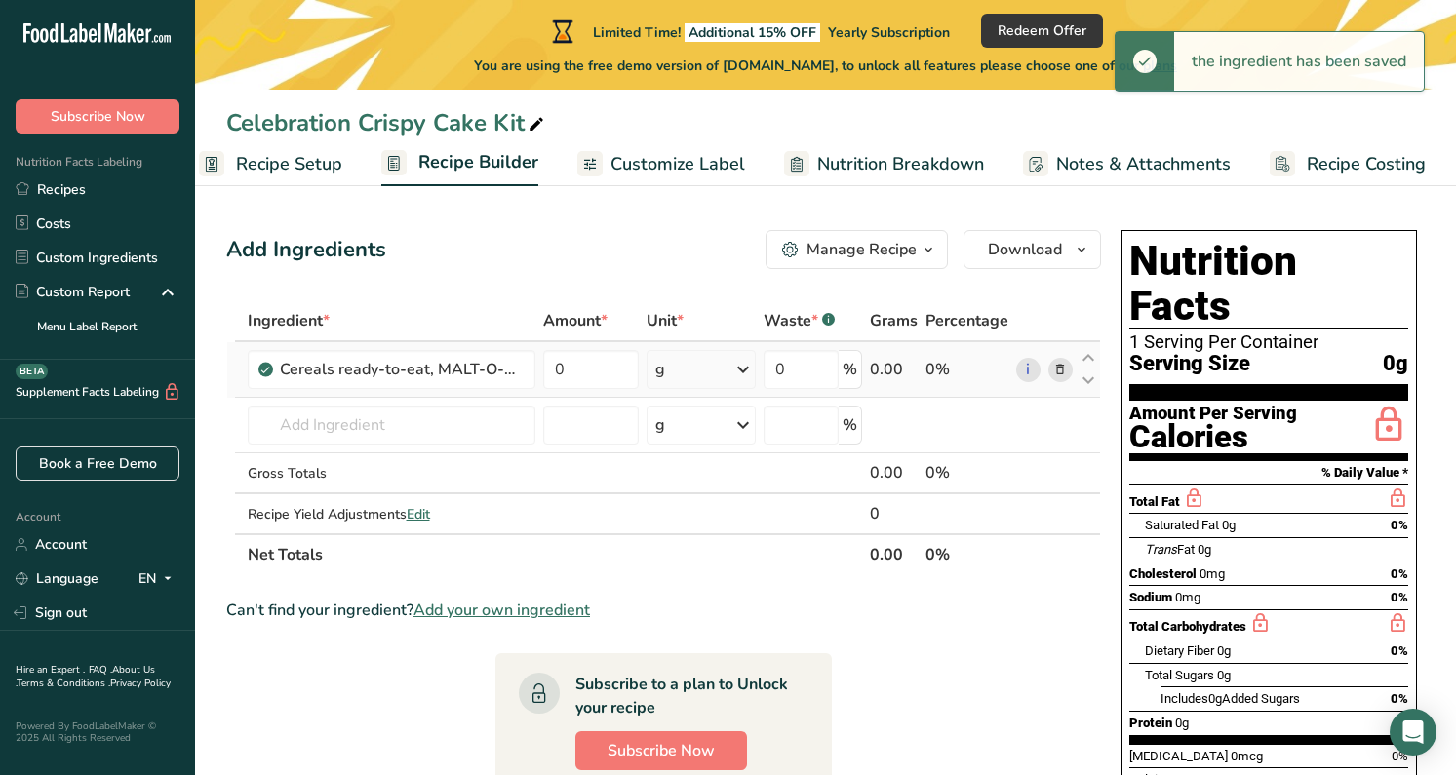
click at [740, 367] on icon at bounding box center [742, 369] width 23 height 35
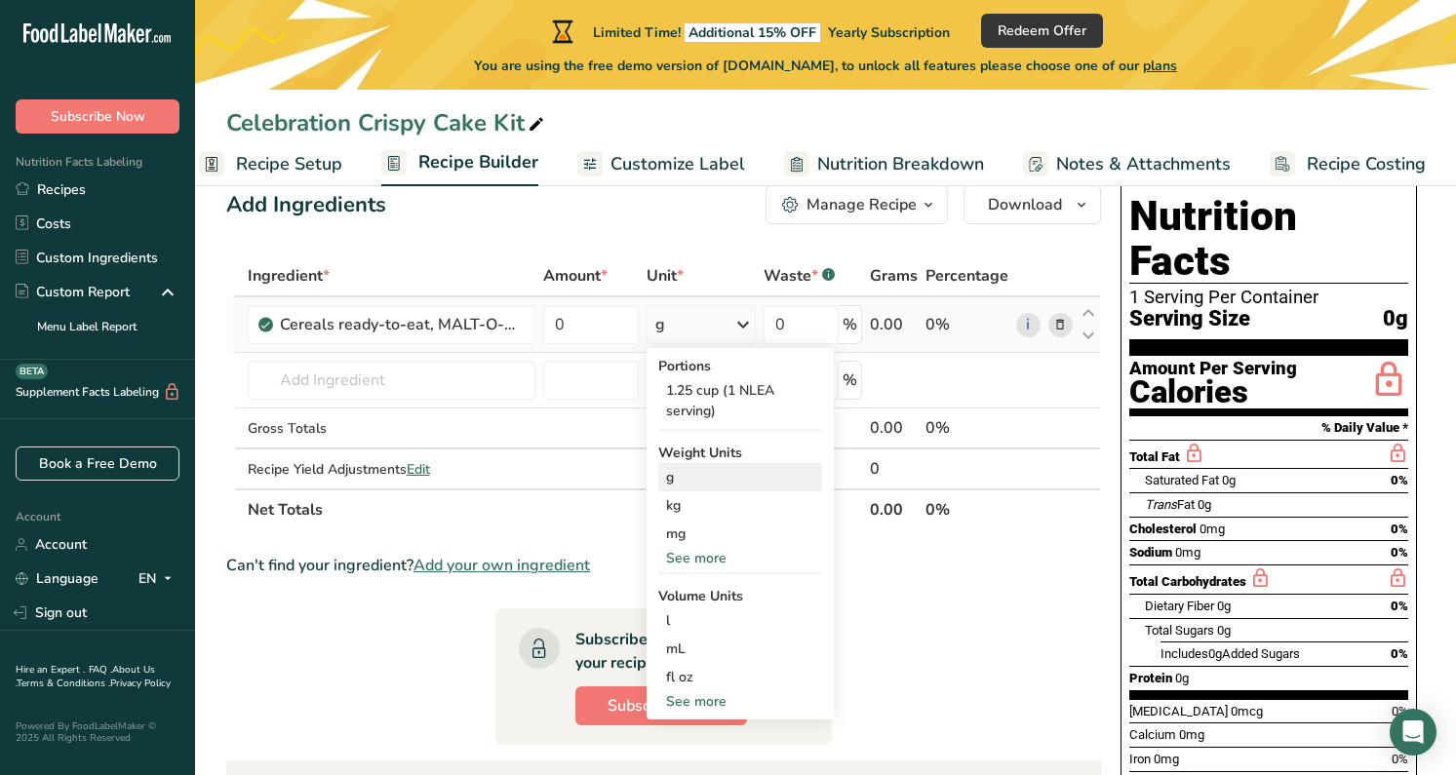
scroll to position [50, 0]
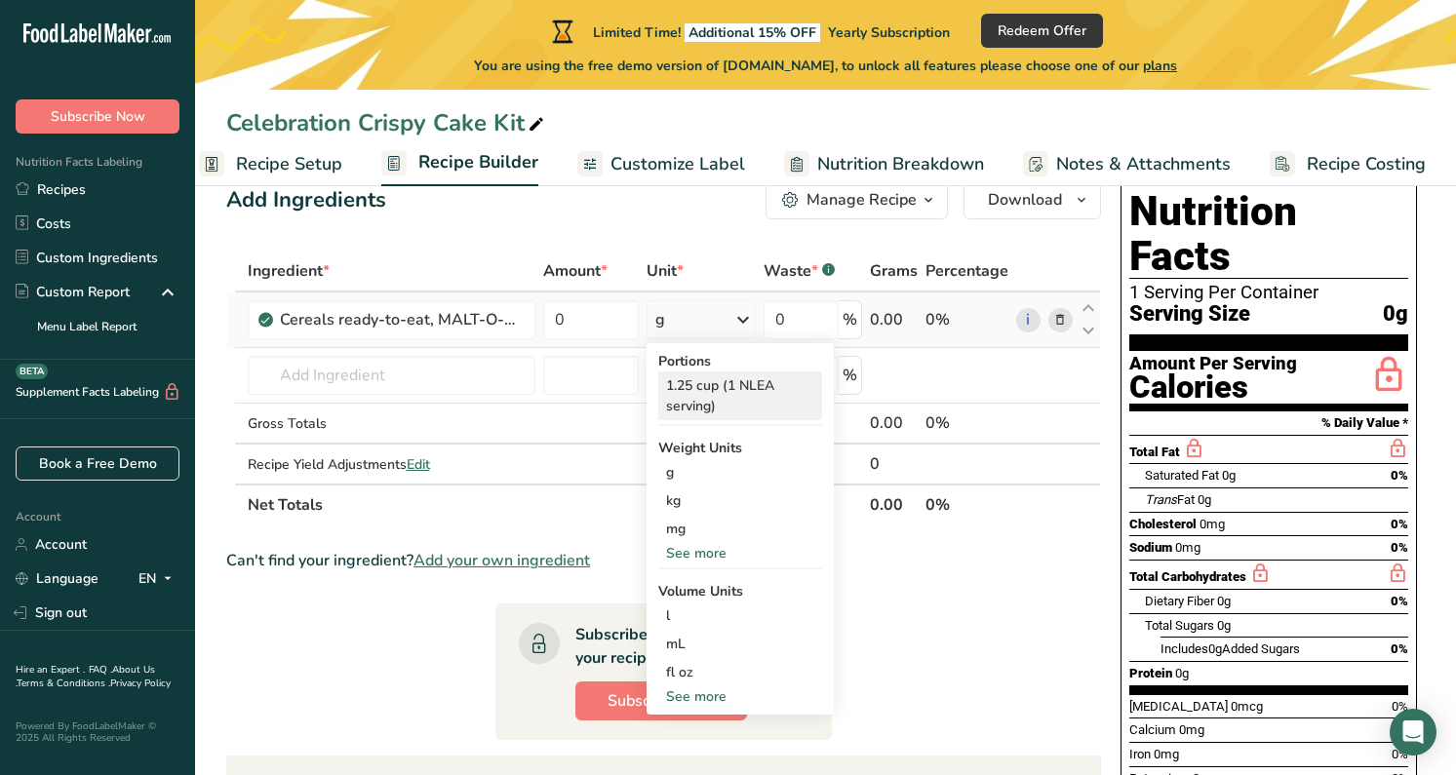
click at [768, 380] on div "1.25 cup (1 NLEA serving)" at bounding box center [740, 396] width 164 height 49
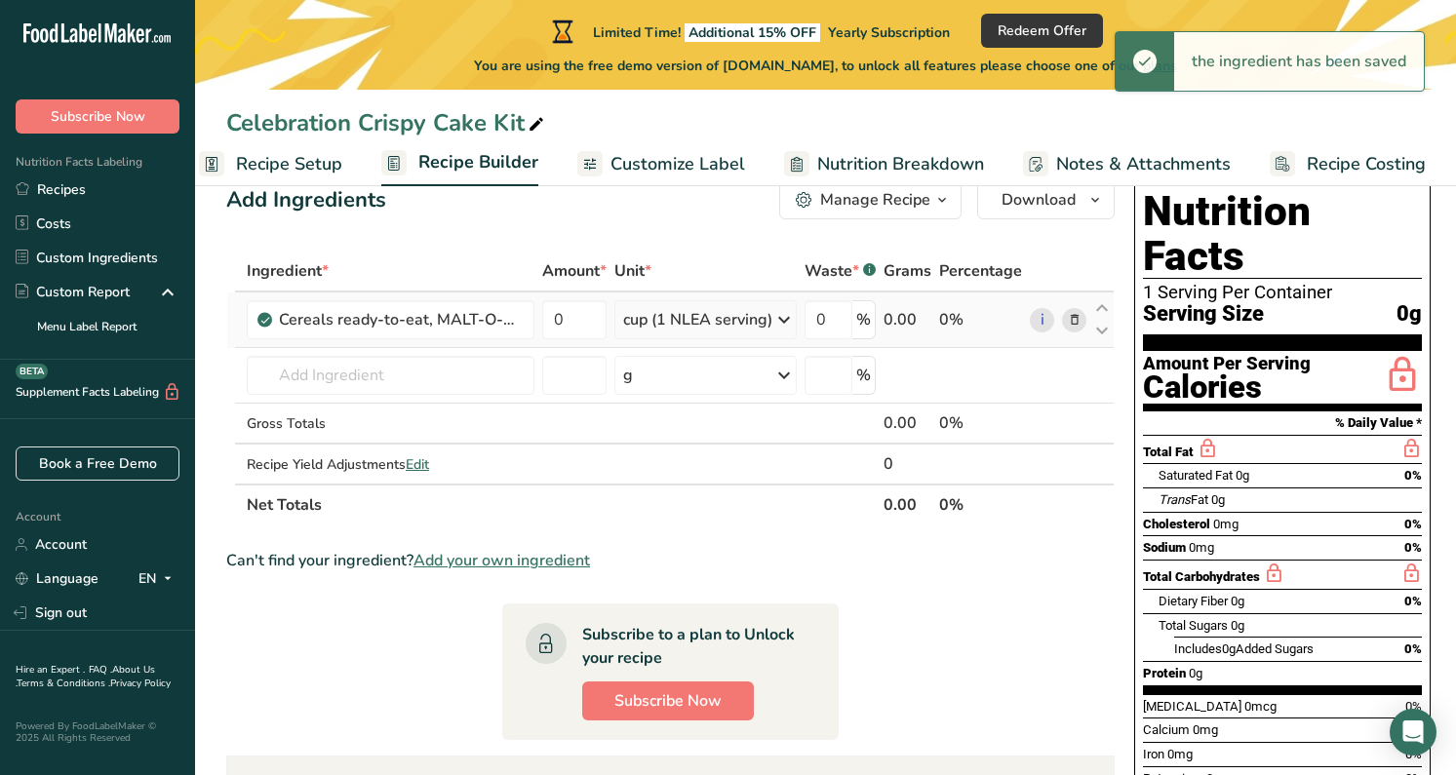
click at [789, 312] on icon at bounding box center [783, 319] width 23 height 35
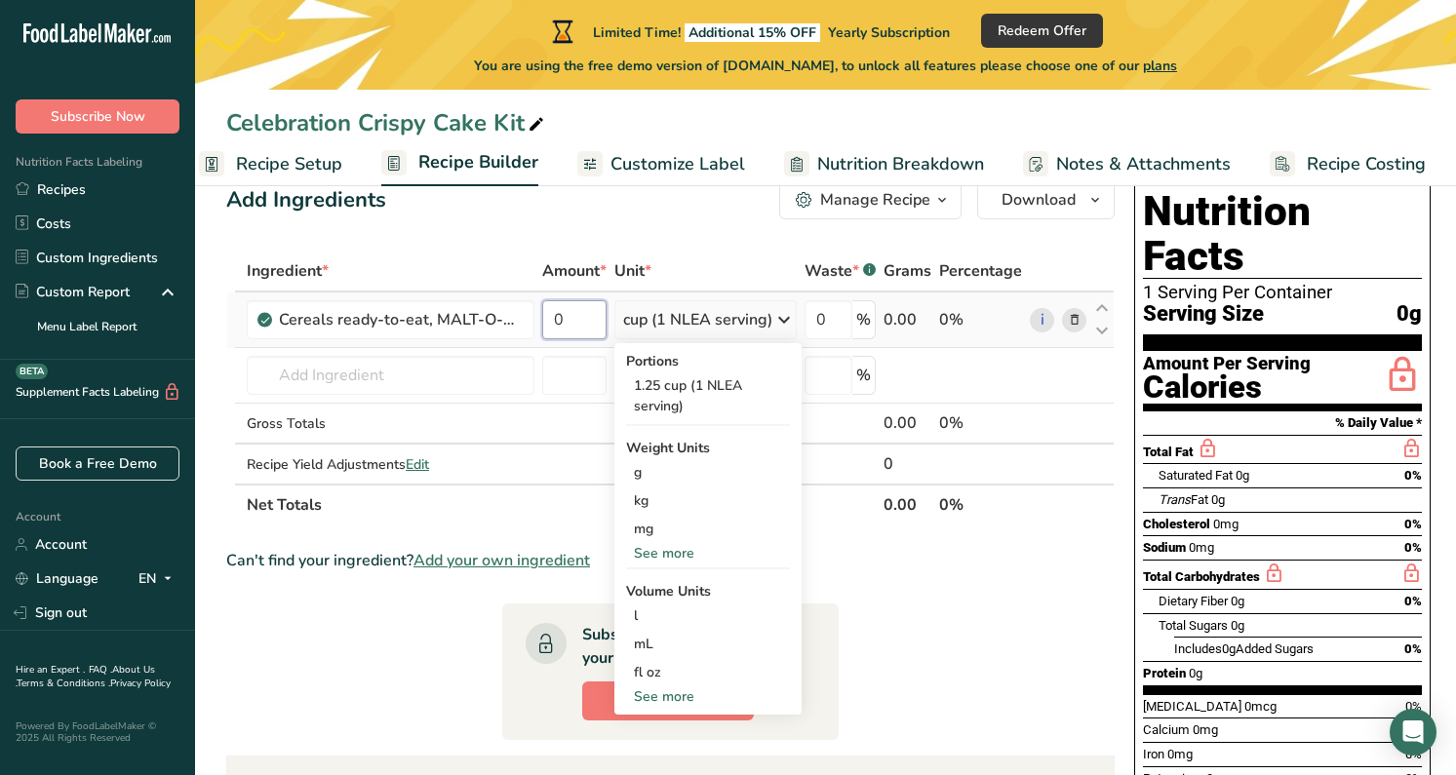
click at [586, 322] on input "0" at bounding box center [574, 319] width 64 height 39
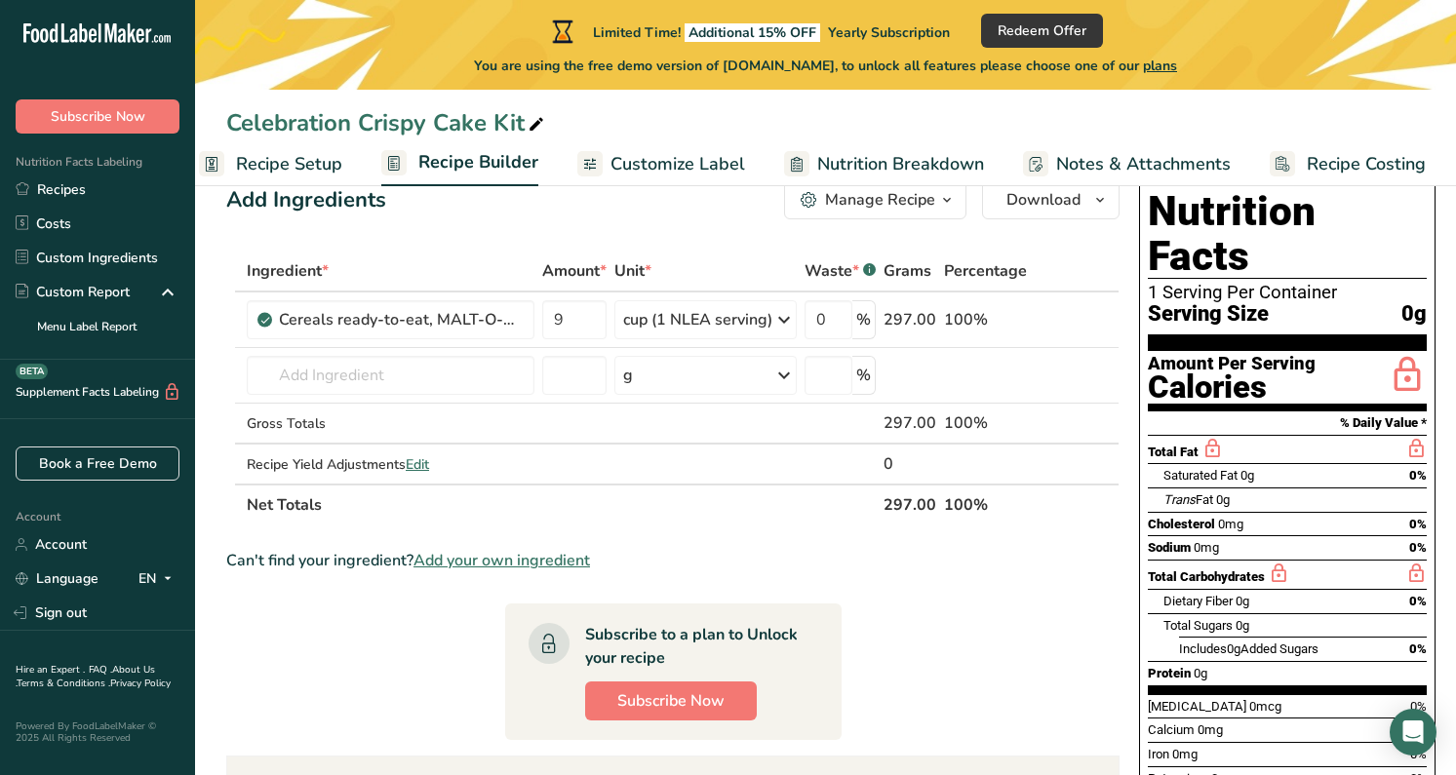
click at [745, 289] on div "Ingredient * Amount * Unit * Waste * .a-a{fill:#347362;}.b-a{fill:#fff;} Grams …" at bounding box center [672, 388] width 893 height 275
click at [781, 323] on icon at bounding box center [783, 319] width 23 height 35
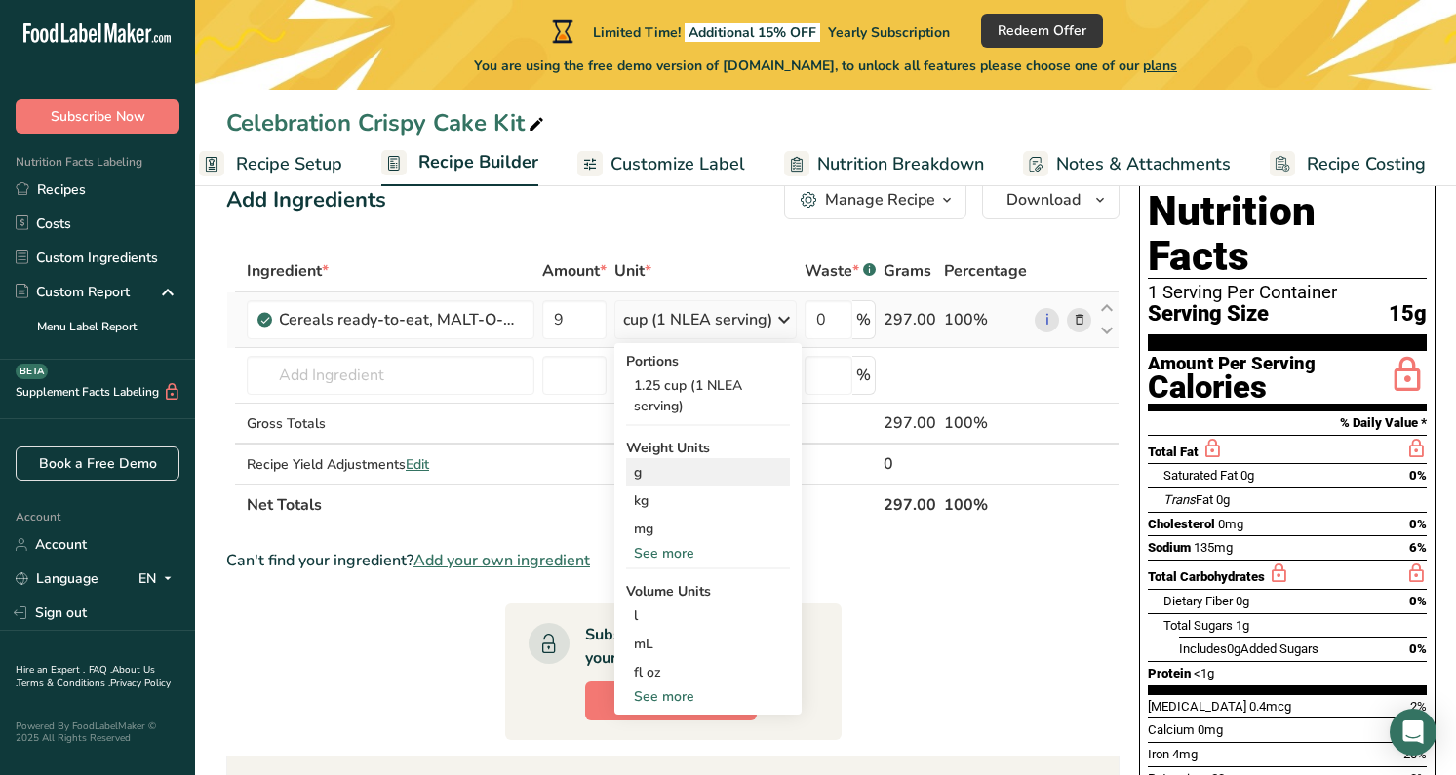
click at [718, 459] on div "g" at bounding box center [708, 472] width 164 height 28
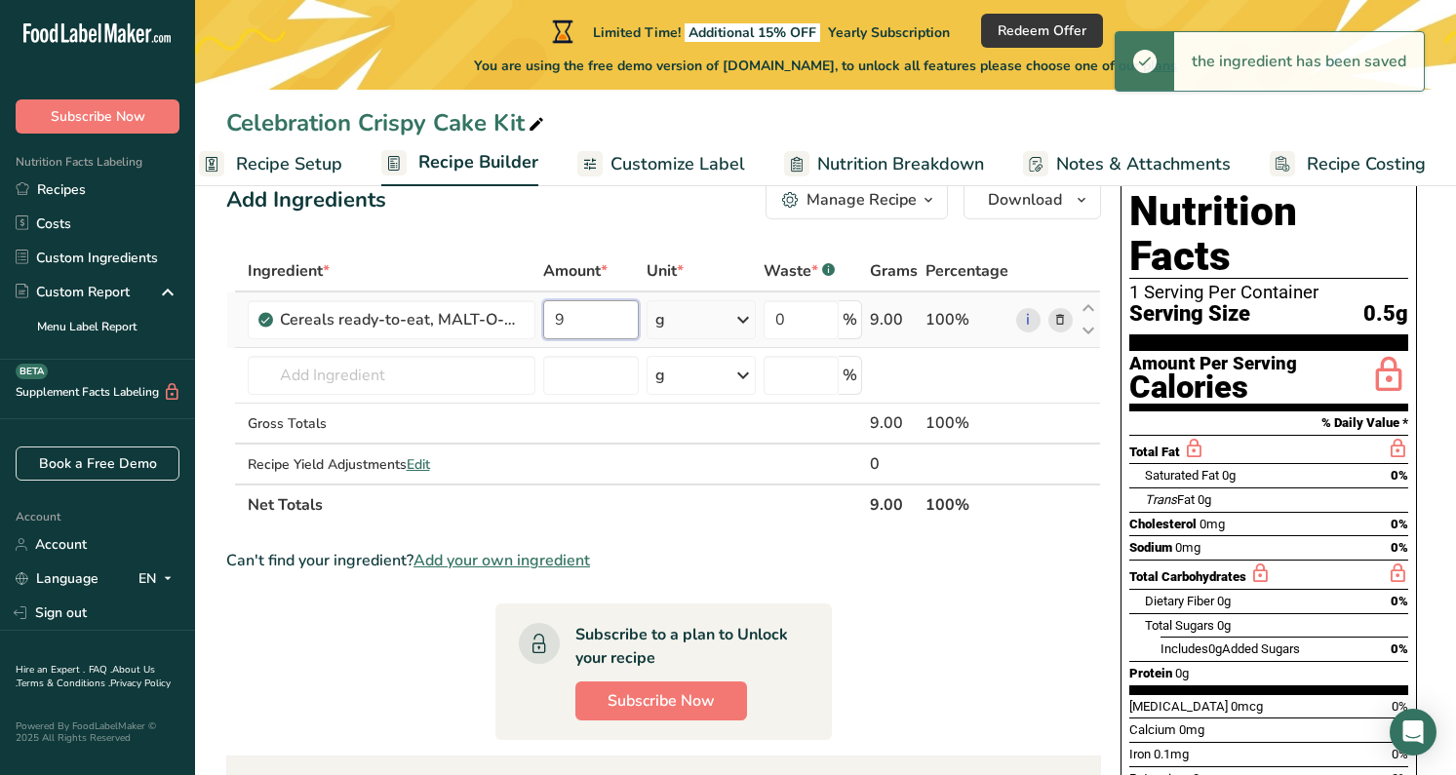
click at [611, 319] on input "9" at bounding box center [591, 319] width 96 height 39
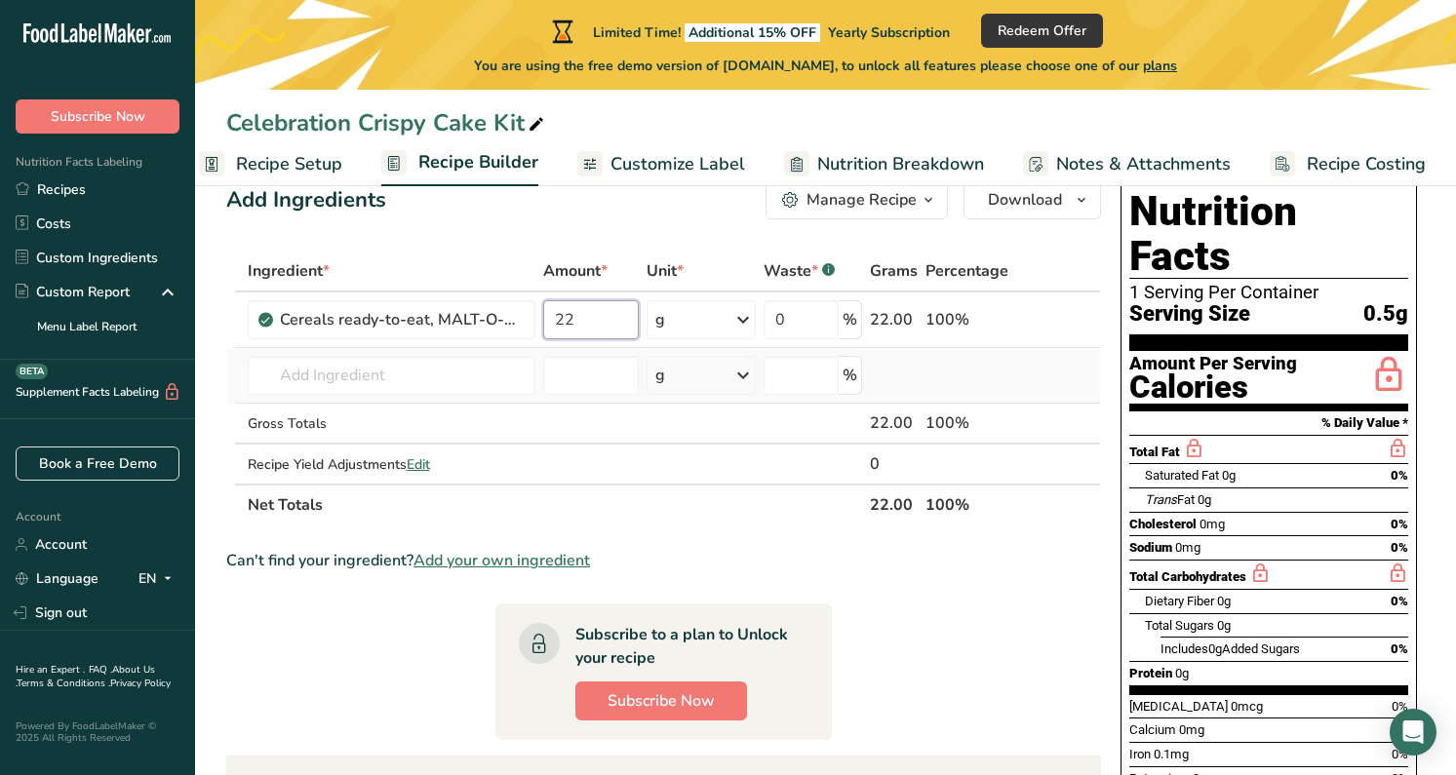
type input "2"
type input "225"
click at [1004, 357] on div "Ingredient * Amount * Unit * Waste * .a-a{fill:#347362;}.b-a{fill:#fff;} Grams …" at bounding box center [663, 388] width 875 height 275
click at [364, 392] on input "text" at bounding box center [391, 375] width 288 height 39
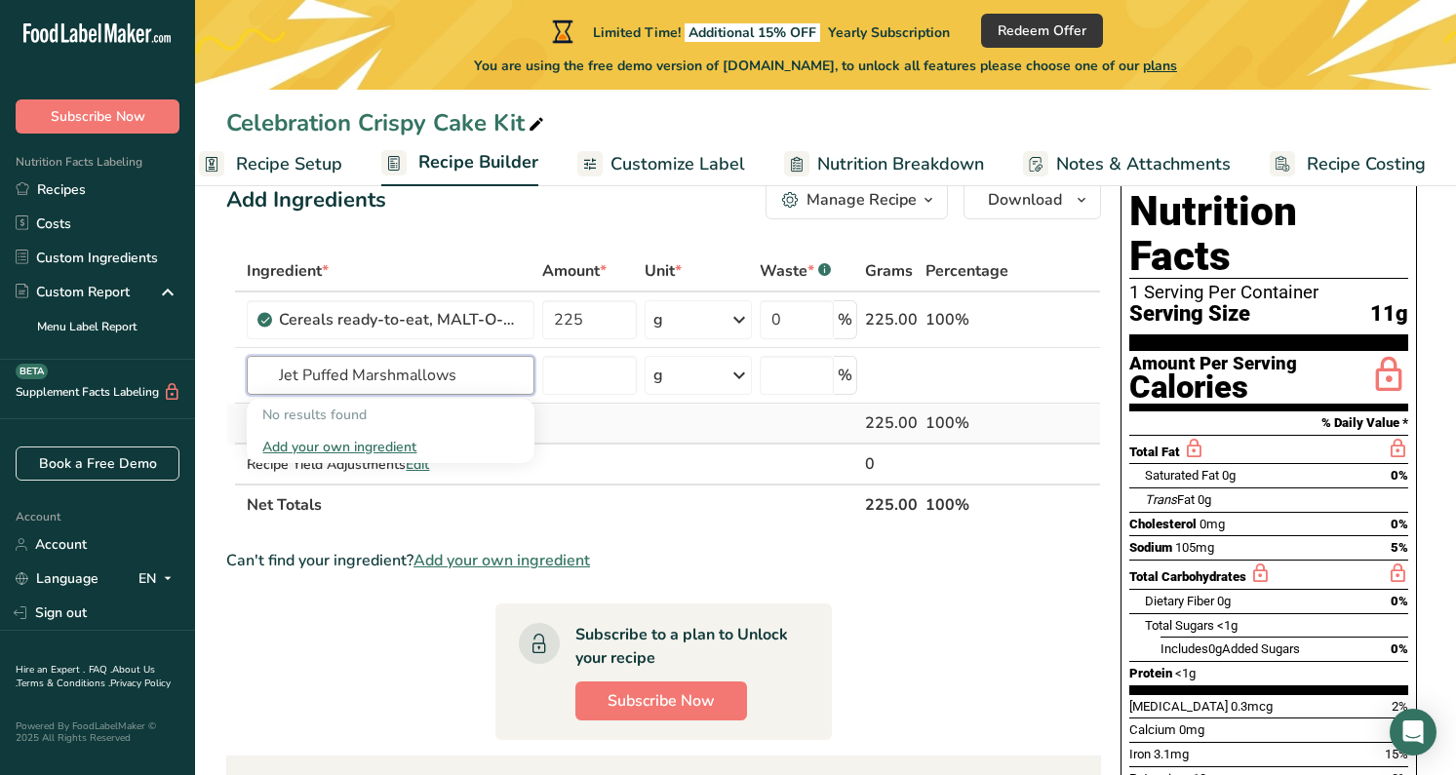
type input "Jet Puffed Marshmallows"
click at [579, 426] on td at bounding box center [589, 424] width 102 height 41
click at [484, 378] on input "text" at bounding box center [391, 375] width 288 height 39
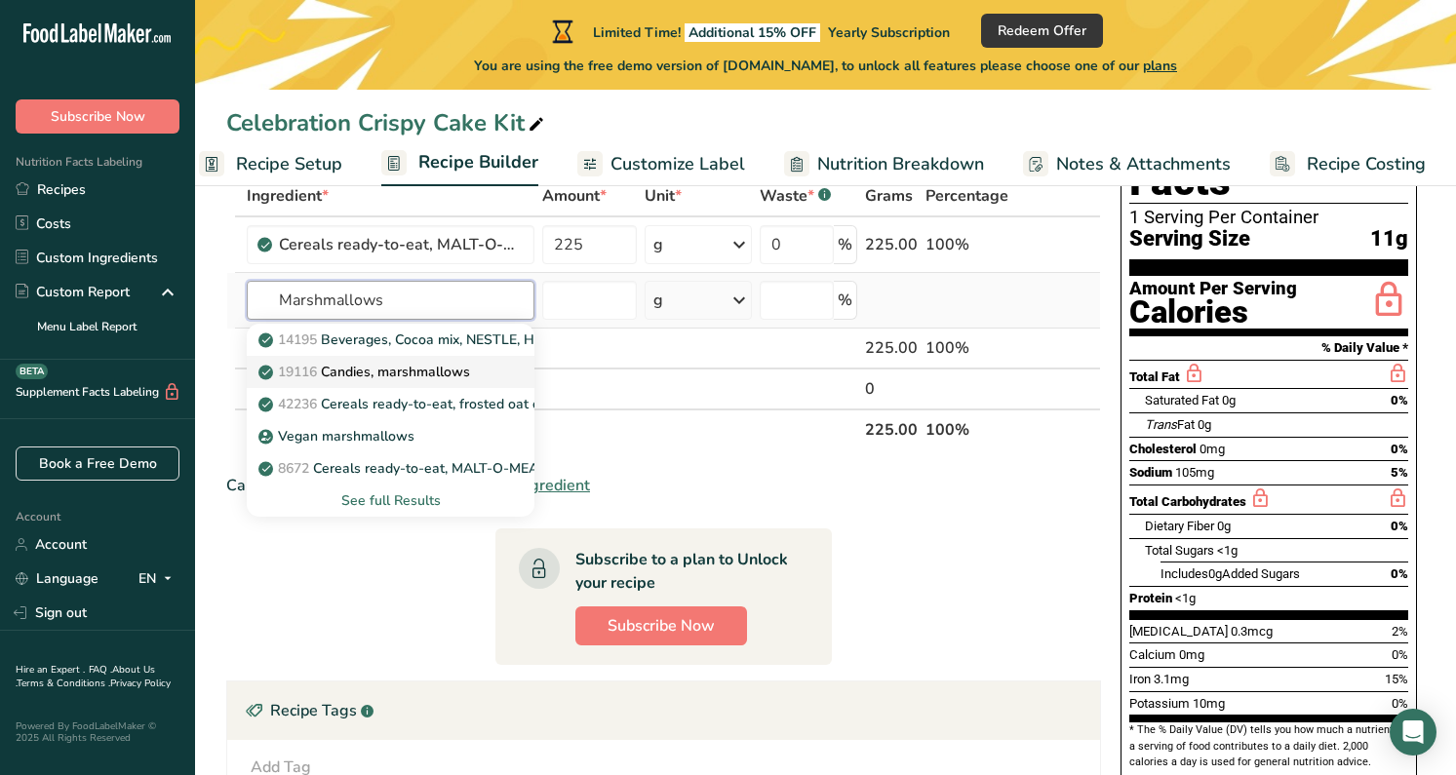
scroll to position [130, 0]
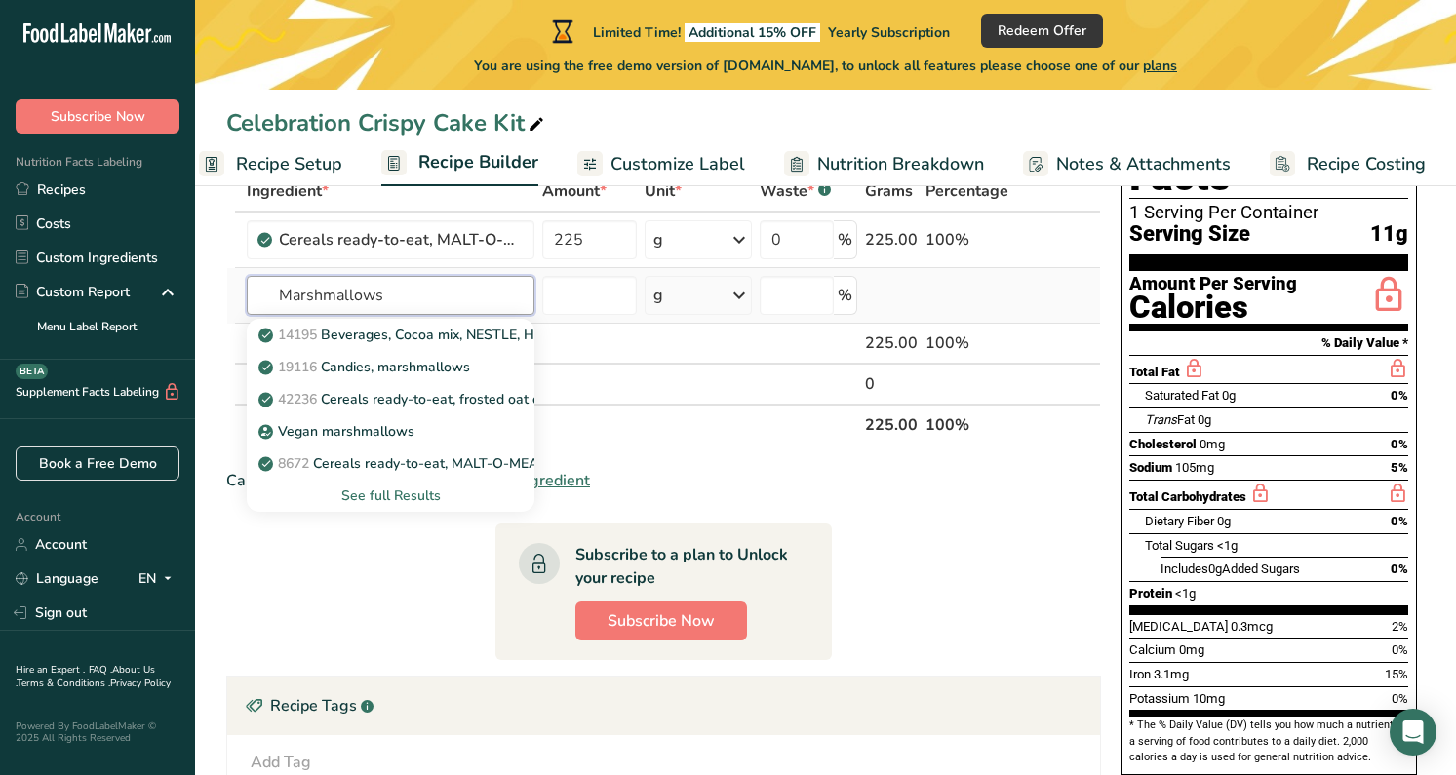
type input "Marshmallows"
click at [427, 499] on div "See full Results" at bounding box center [390, 496] width 256 height 20
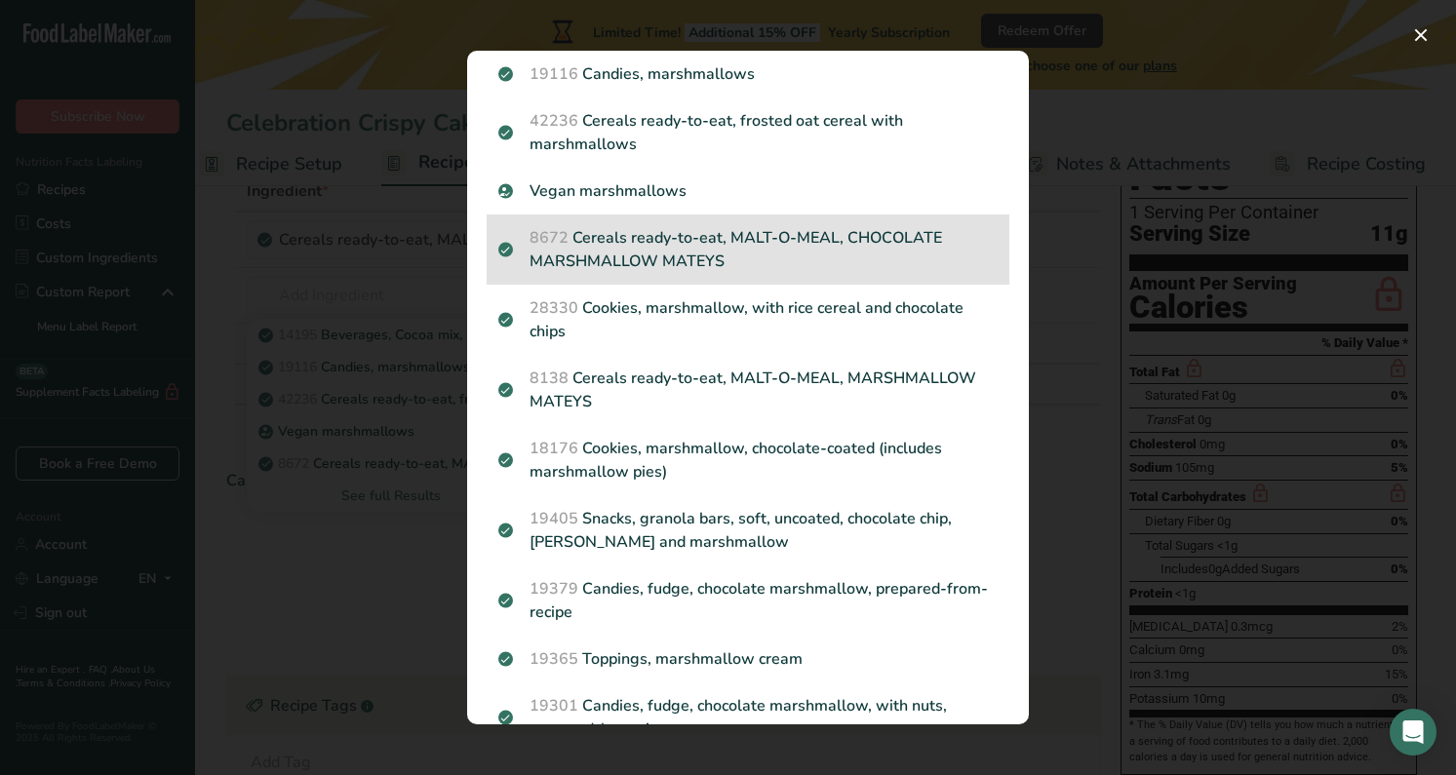
scroll to position [177, 0]
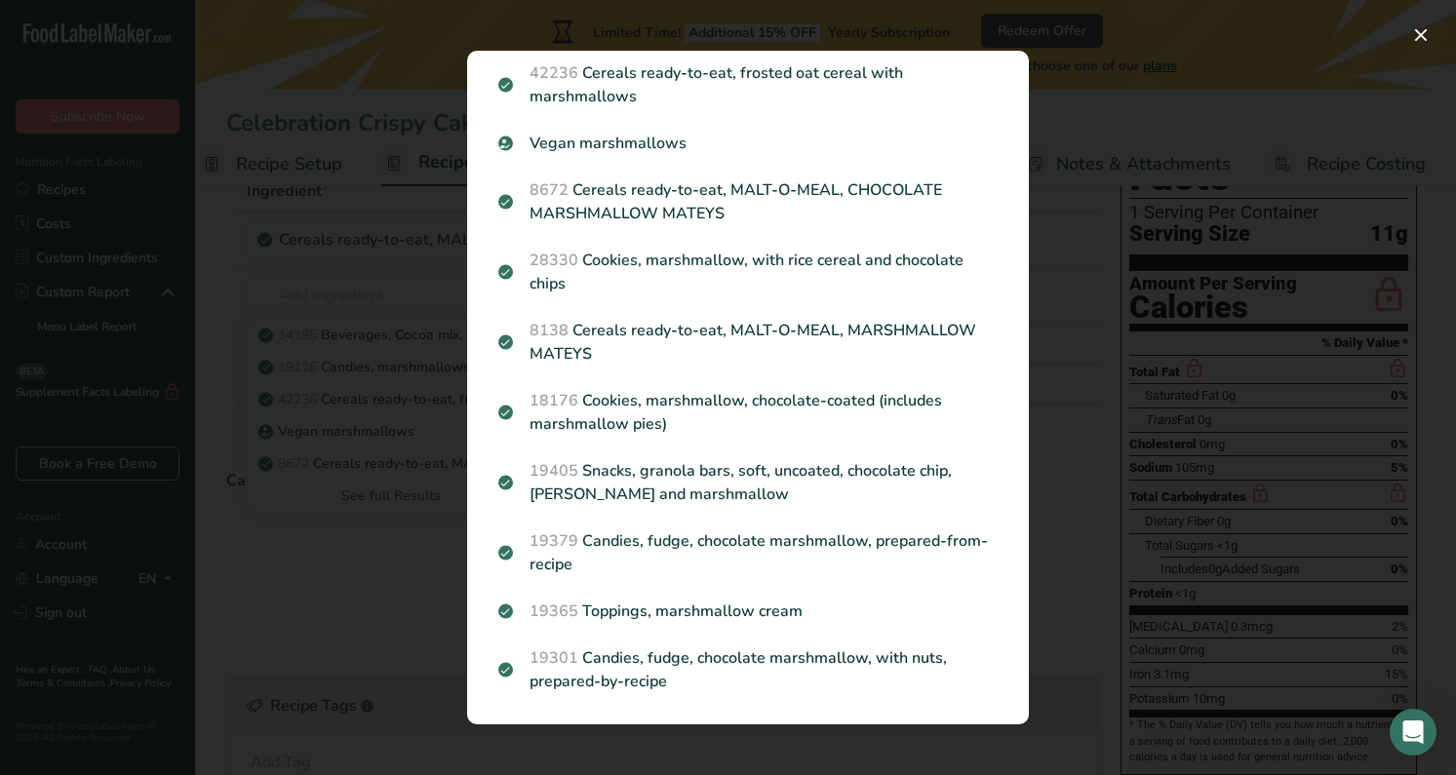
click at [1166, 110] on div "Search results modal" at bounding box center [728, 387] width 1456 height 775
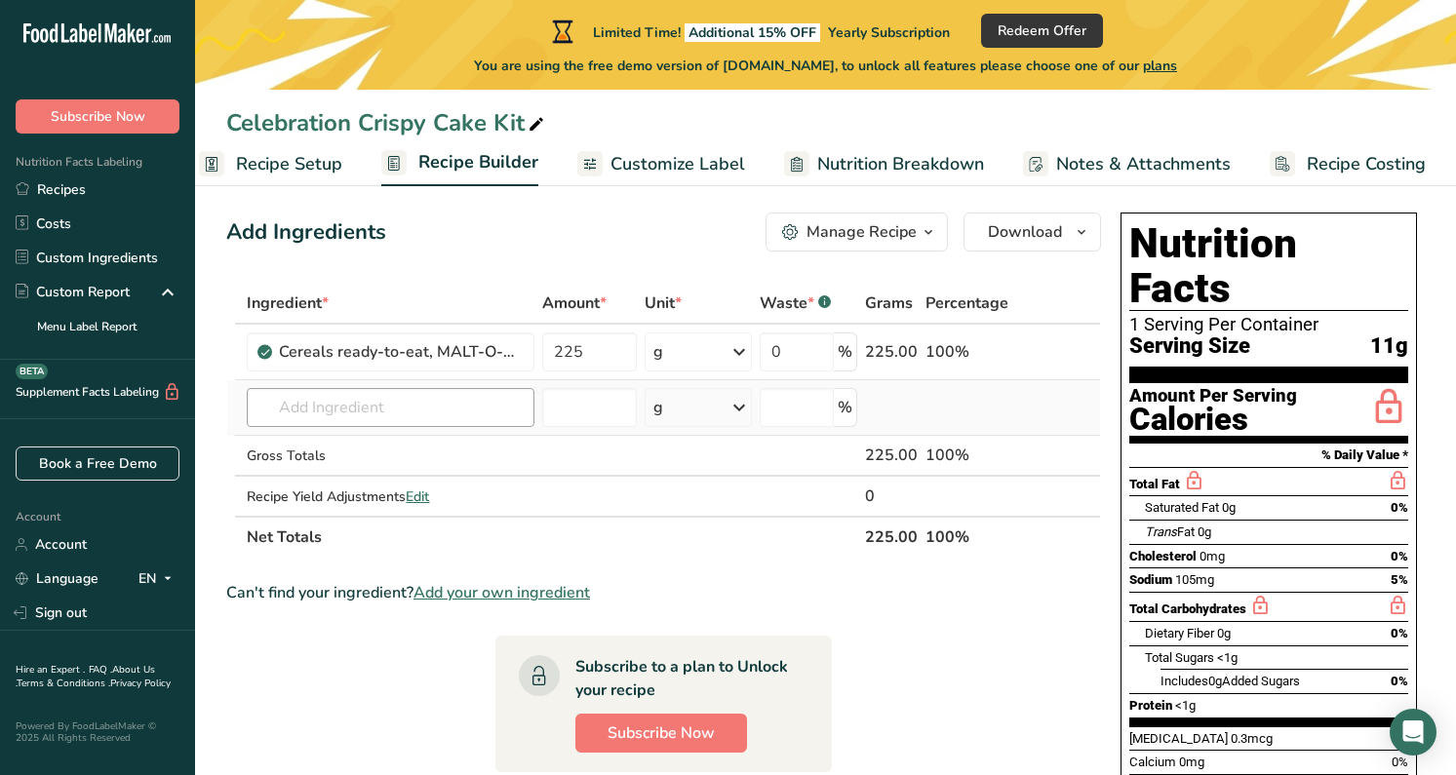
scroll to position [20, 0]
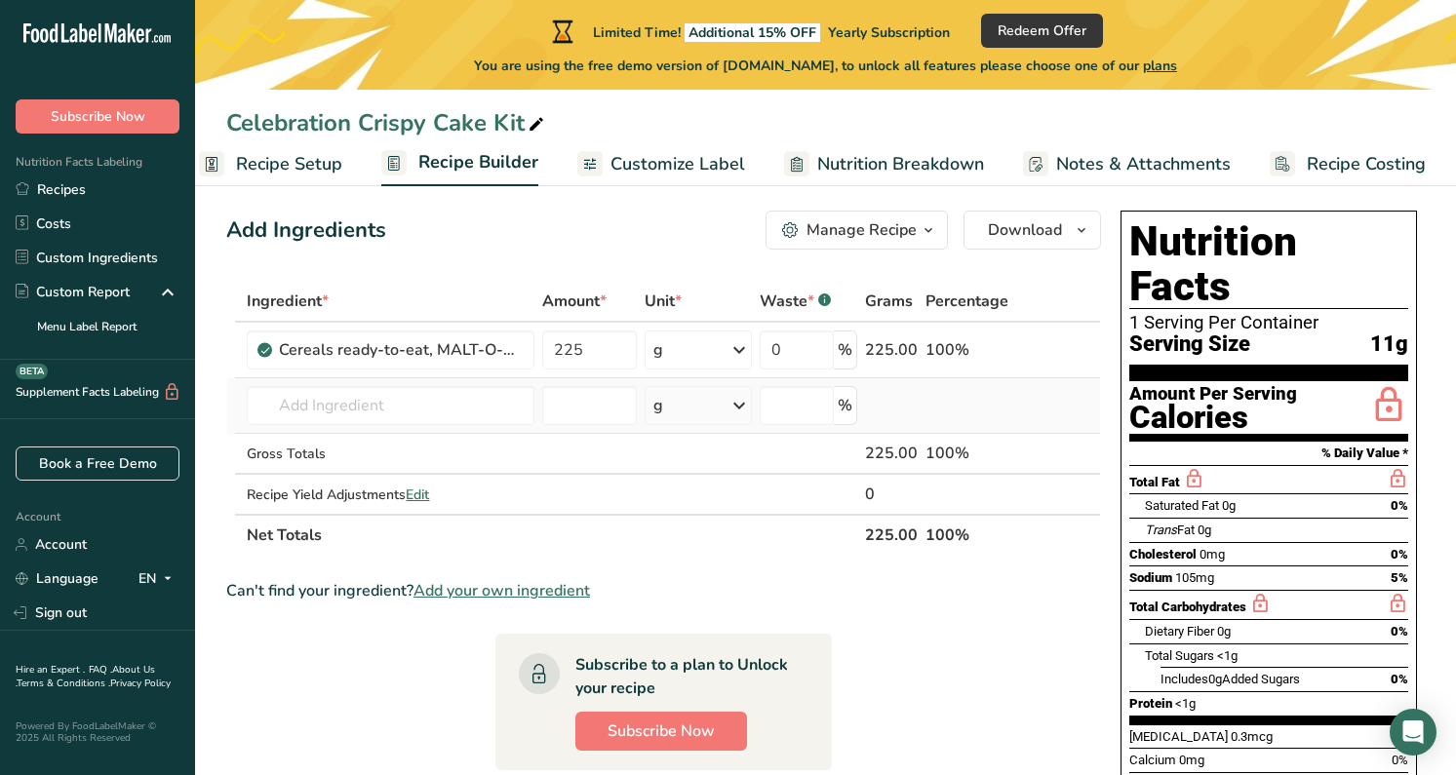
click at [379, 425] on td "14195 Beverages, Cocoa mix, NESTLE, Hot Cocoa Mix Rich Chocolate With Marshmall…" at bounding box center [390, 406] width 295 height 56
click at [379, 402] on input "text" at bounding box center [391, 405] width 288 height 39
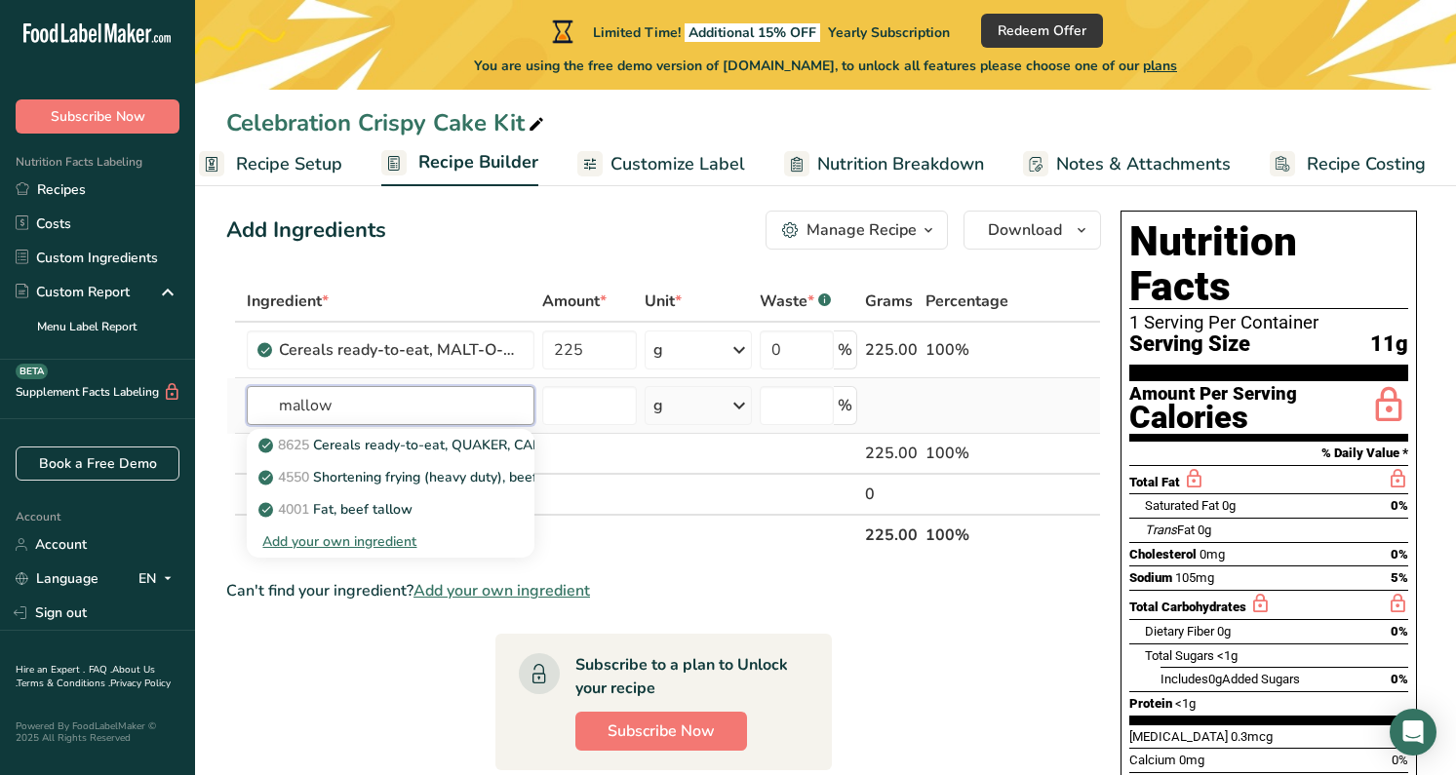
type input "mallow"
click at [623, 431] on td at bounding box center [589, 406] width 102 height 56
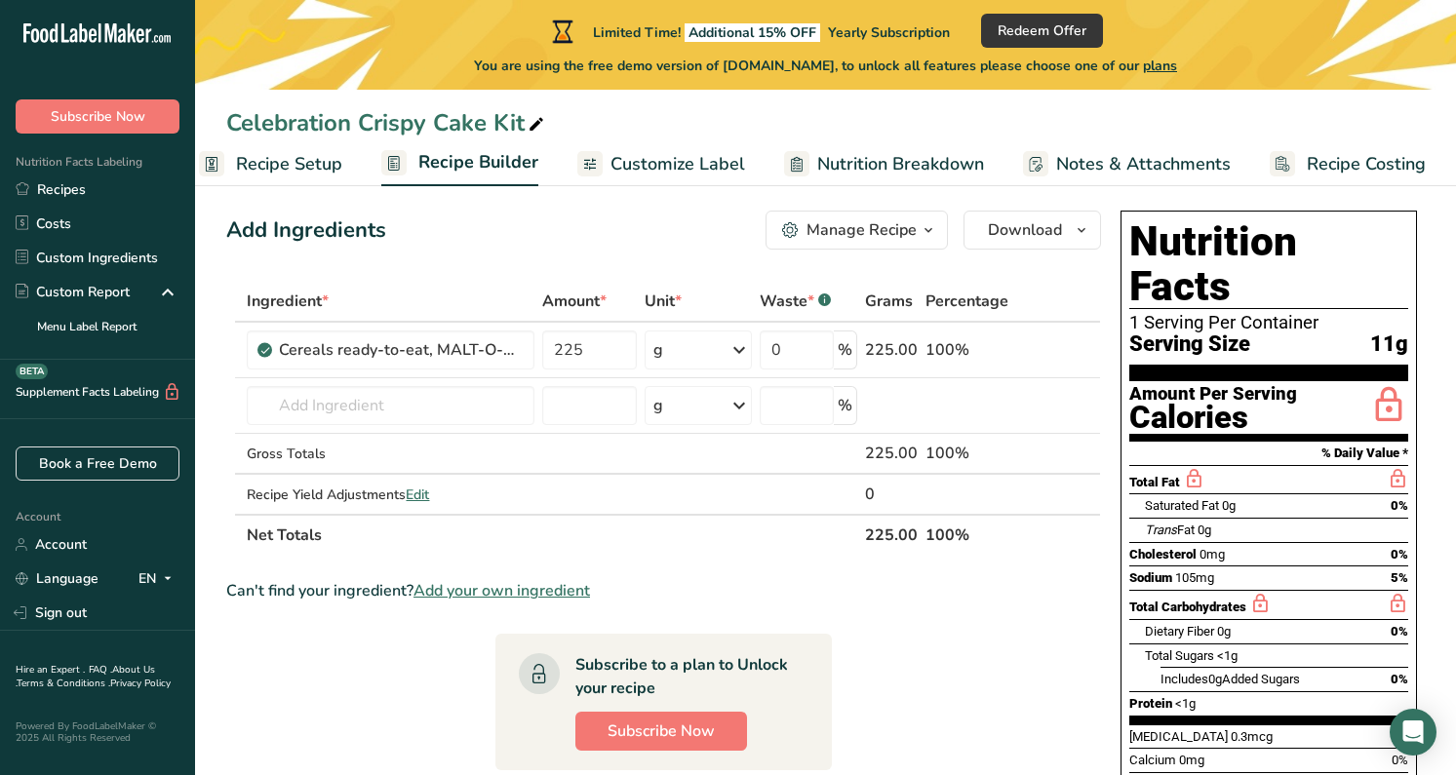
click at [878, 158] on span "Nutrition Breakdown" at bounding box center [900, 164] width 167 height 26
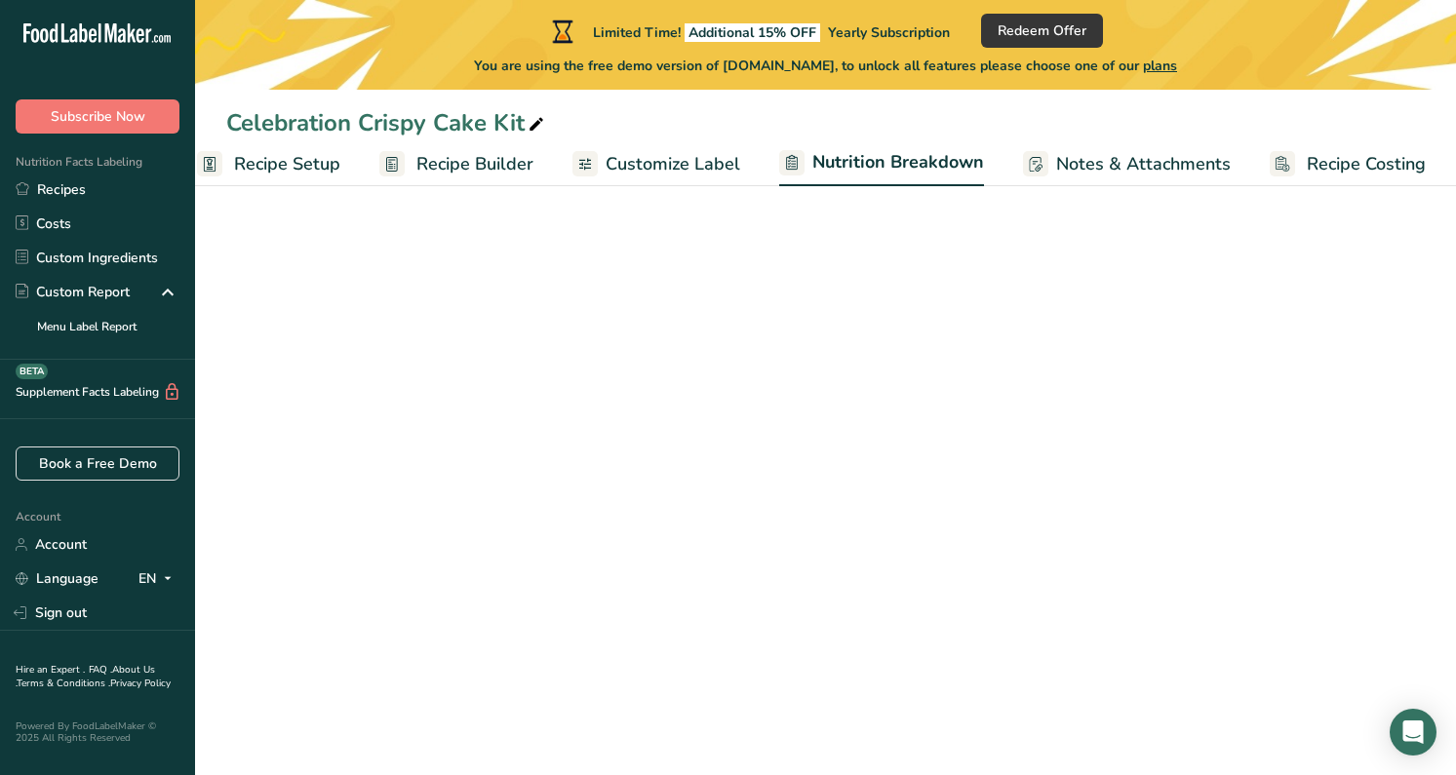
select select "Calories"
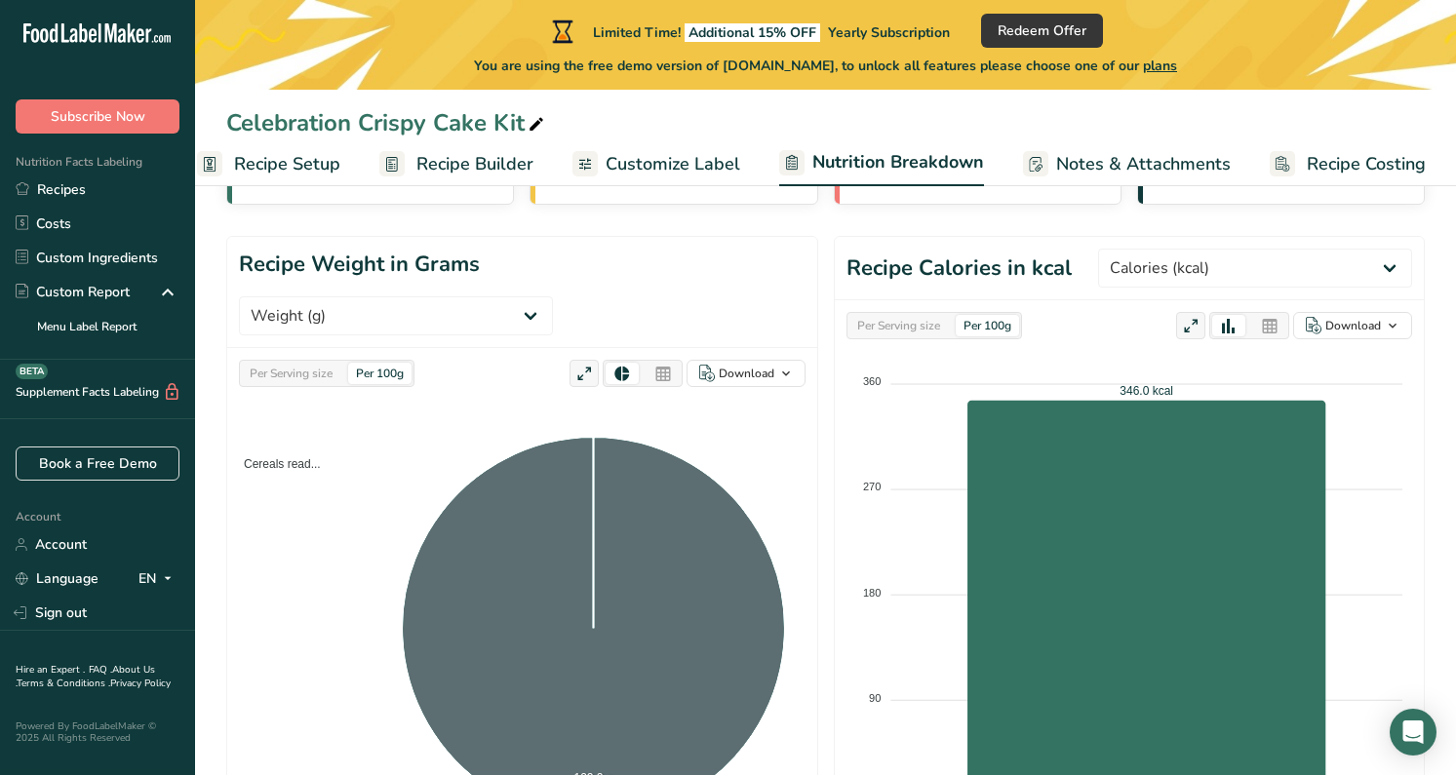
scroll to position [0, 0]
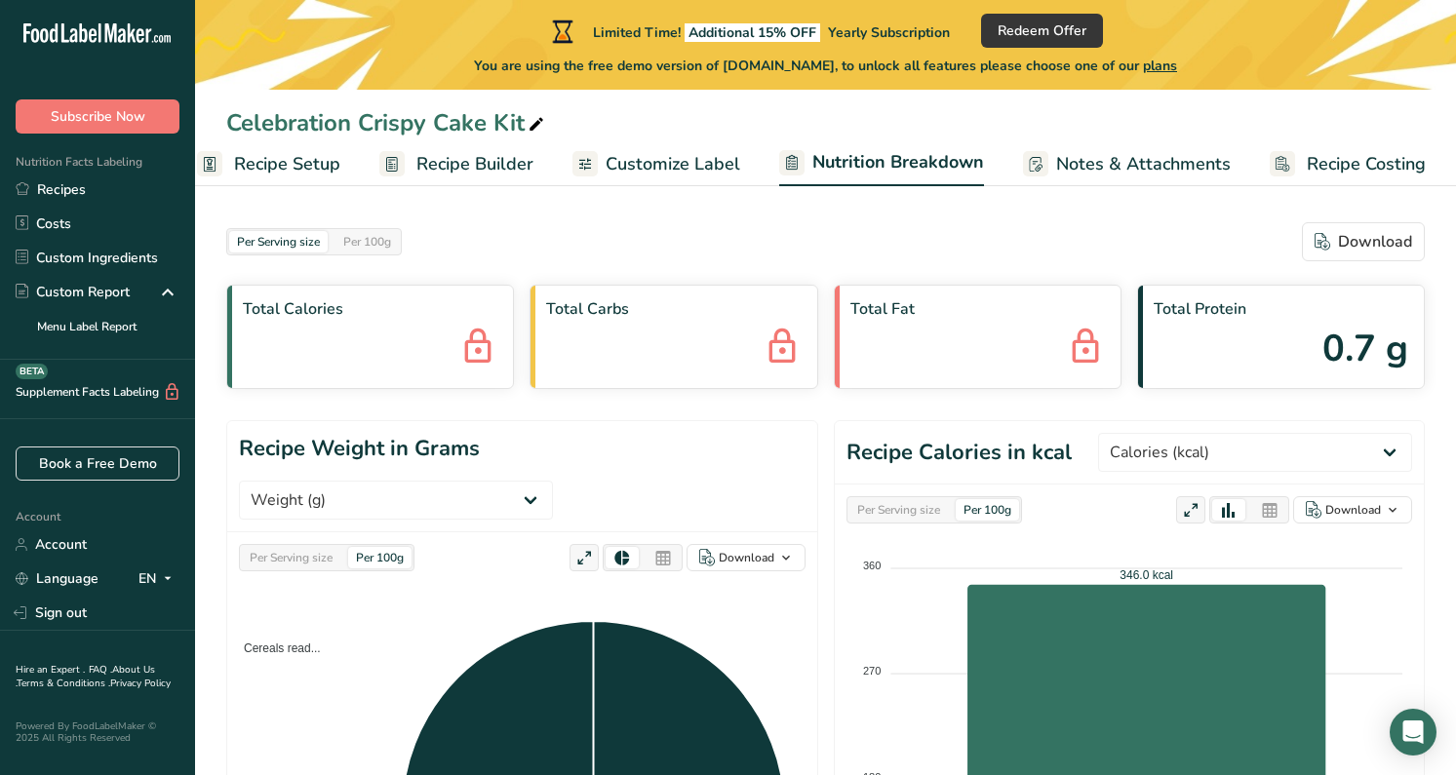
click at [460, 159] on span "Recipe Builder" at bounding box center [474, 164] width 117 height 26
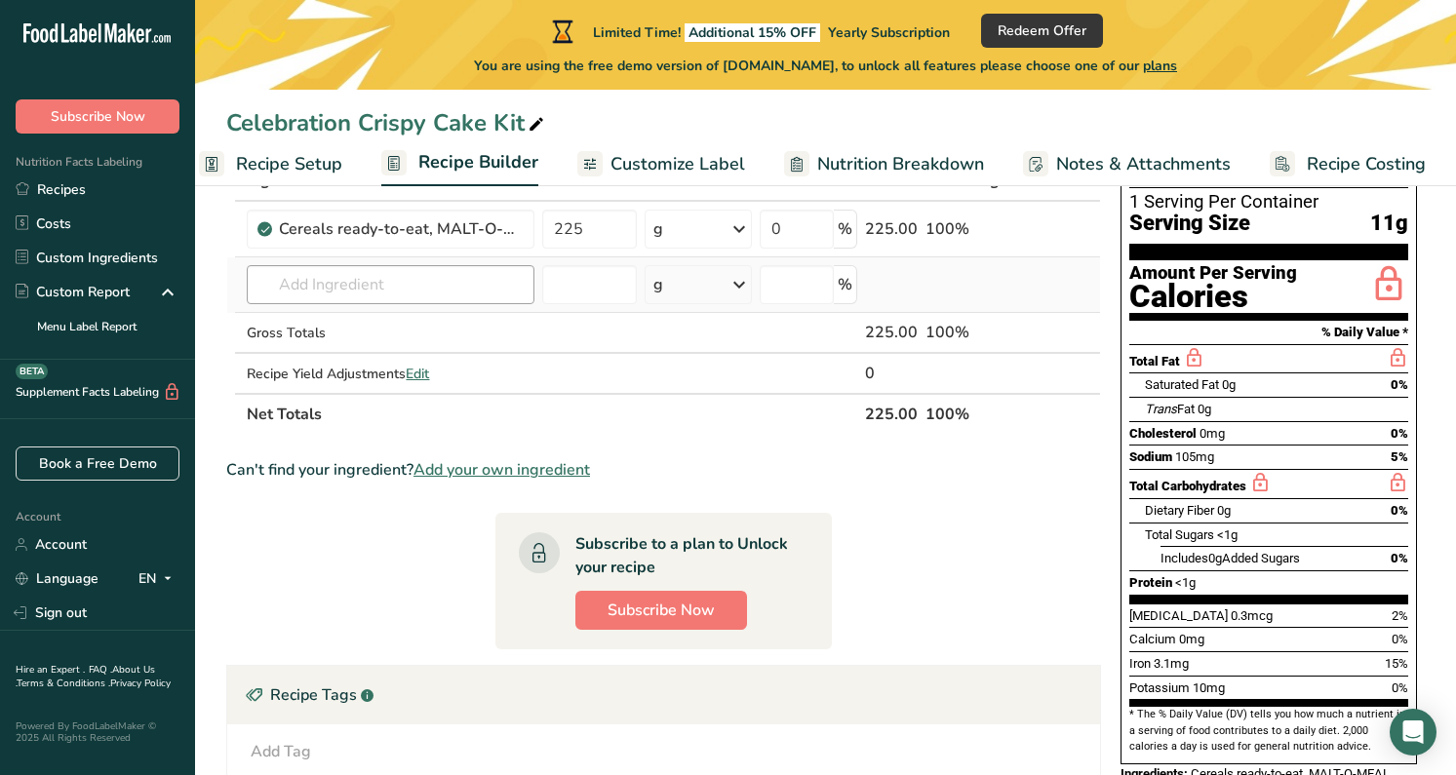
scroll to position [172, 0]
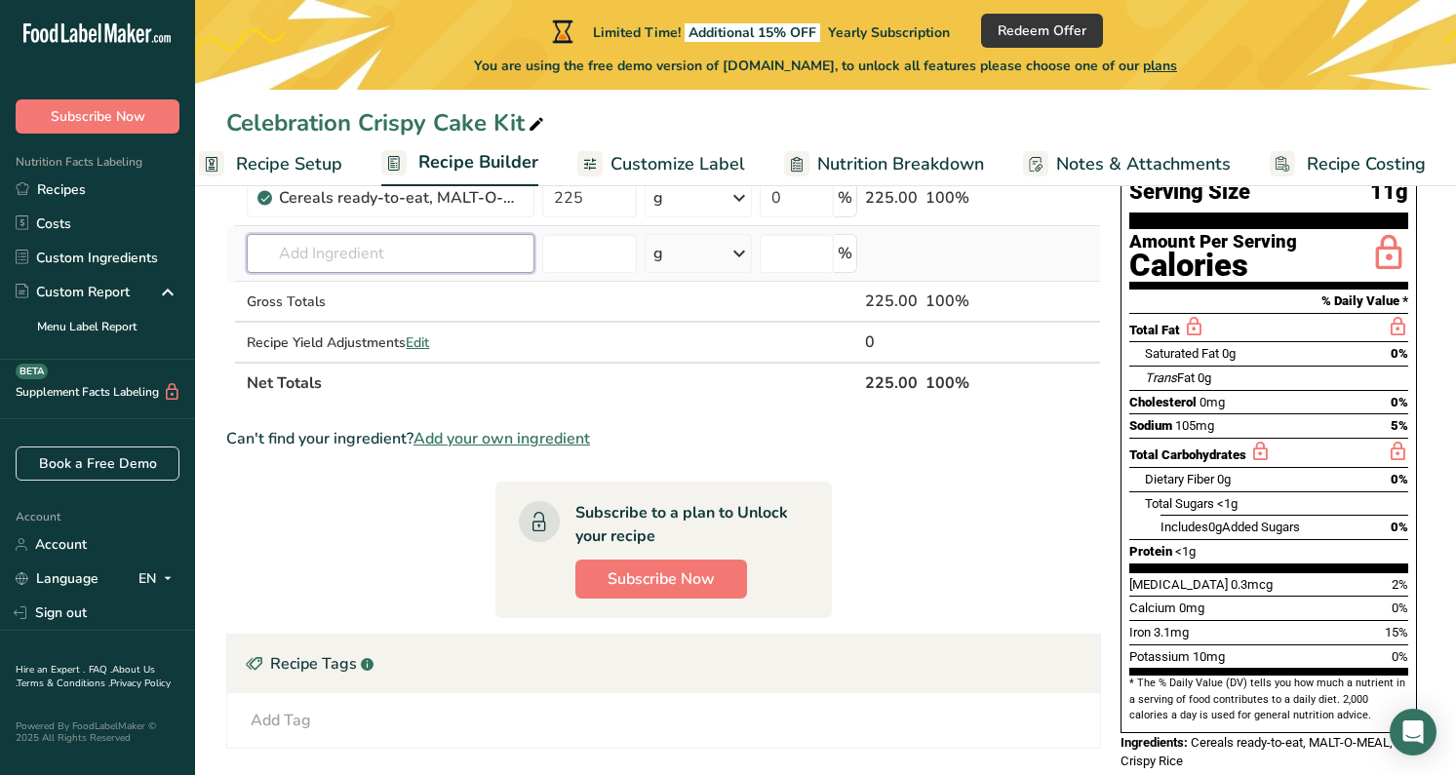
click at [386, 257] on input "text" at bounding box center [391, 253] width 288 height 39
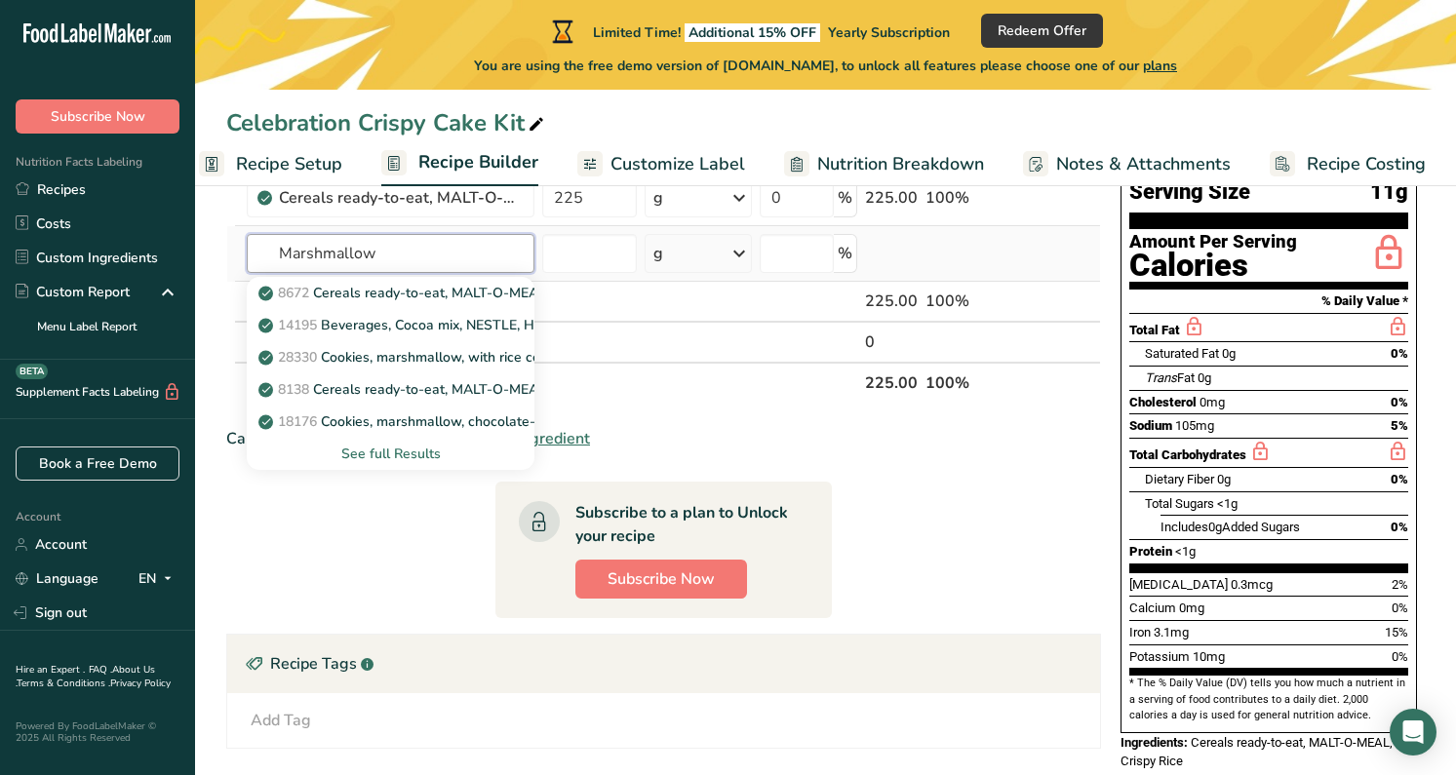
type input "Marshmallow"
click at [400, 448] on div "See full Results" at bounding box center [390, 454] width 256 height 20
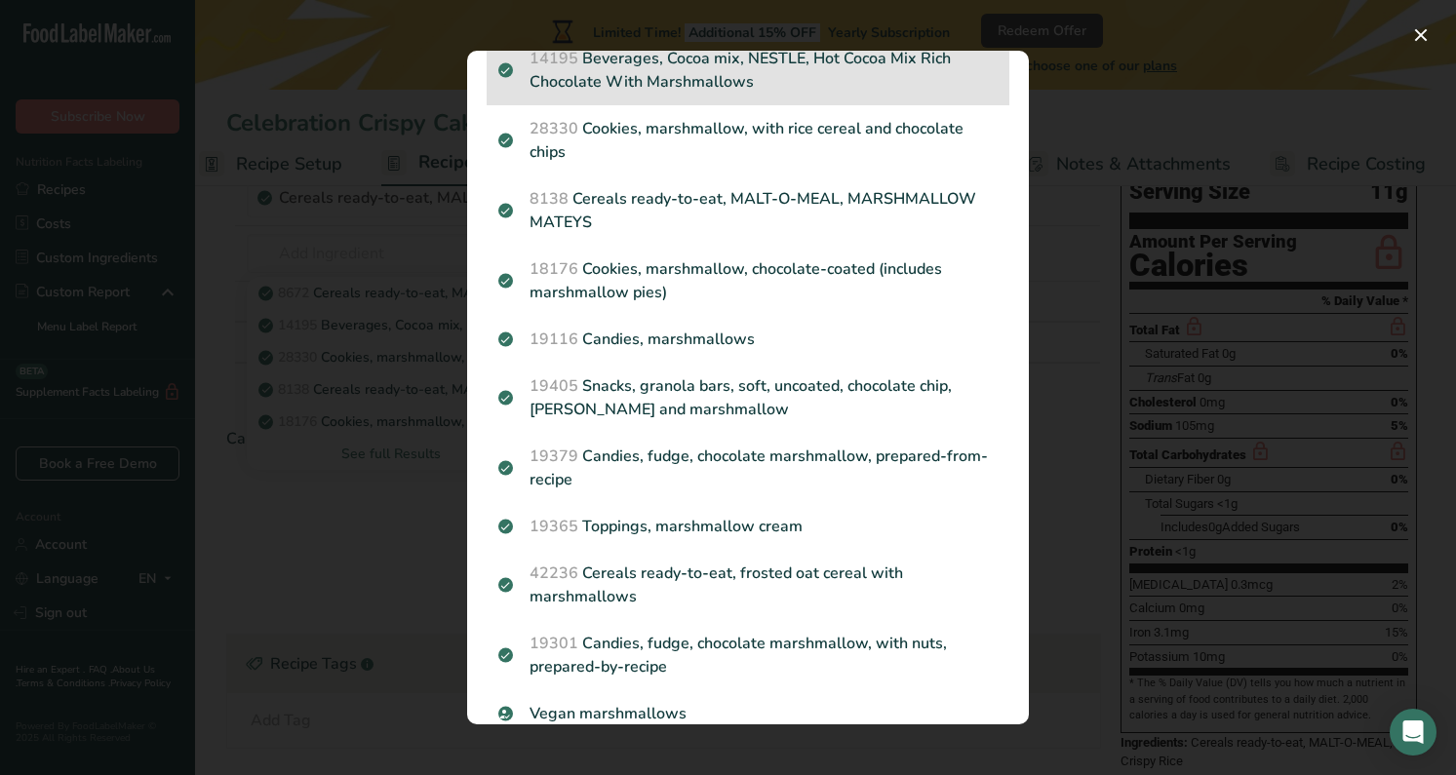
scroll to position [177, 0]
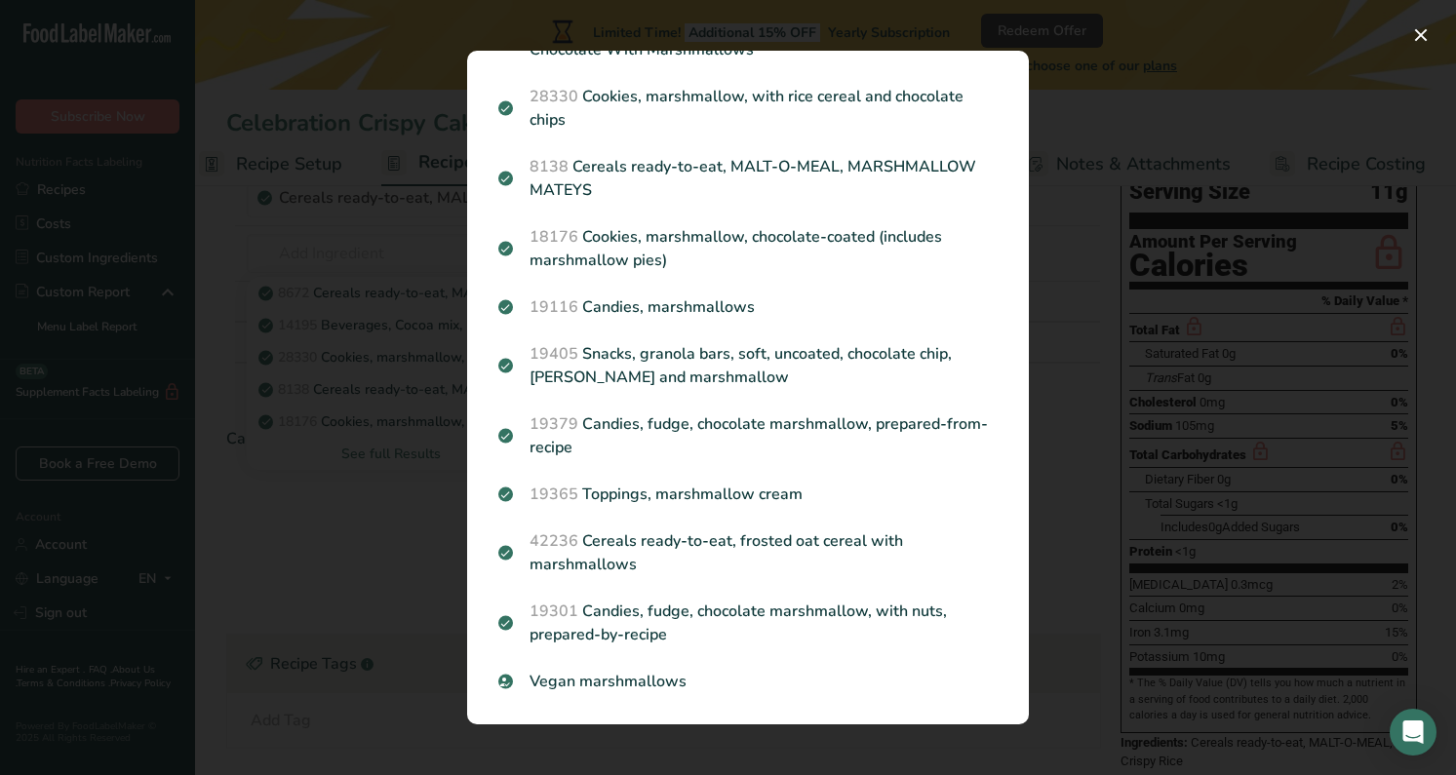
click at [1084, 400] on div "Search results modal" at bounding box center [728, 387] width 1456 height 775
